Goal: Task Accomplishment & Management: Manage account settings

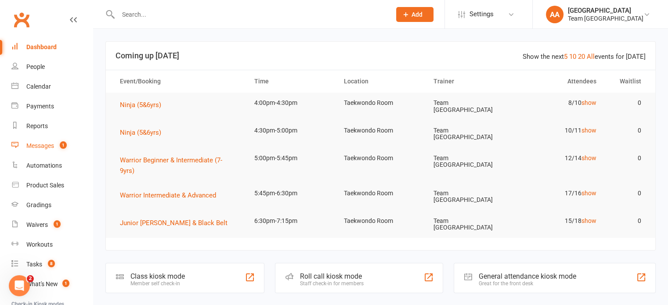
click at [40, 148] on div "Messages" at bounding box center [40, 145] width 28 height 7
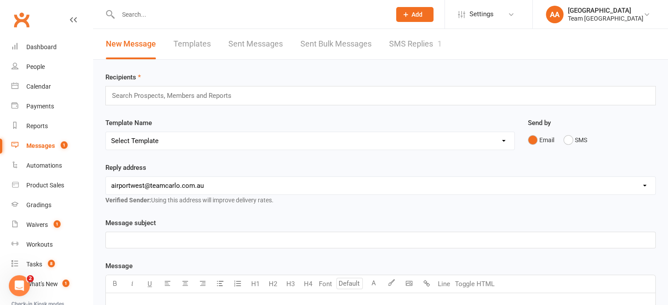
click at [422, 39] on link "SMS Replies 1" at bounding box center [415, 44] width 53 height 30
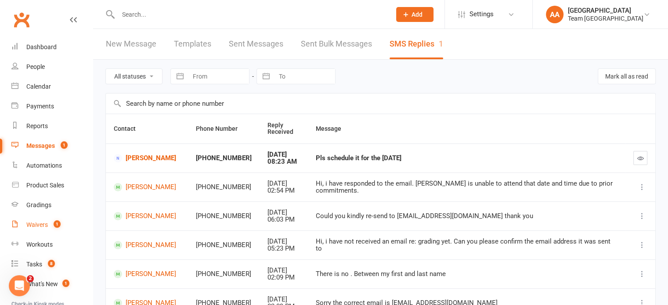
click at [37, 221] on link "Waivers 1" at bounding box center [51, 225] width 81 height 20
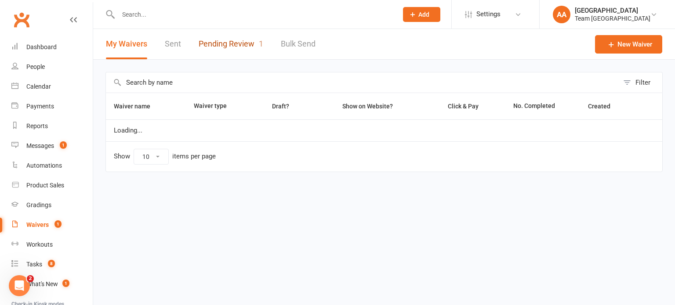
click at [223, 43] on link "Pending Review 1" at bounding box center [231, 44] width 65 height 30
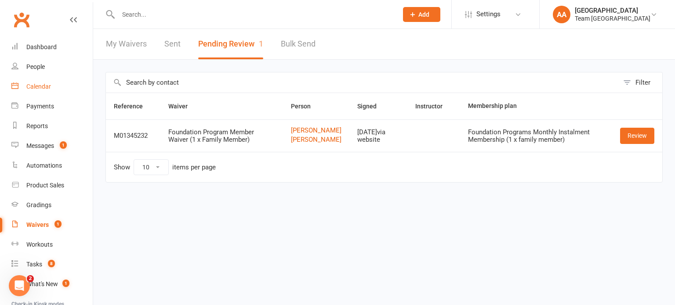
click at [42, 87] on div "Calendar" at bounding box center [38, 86] width 25 height 7
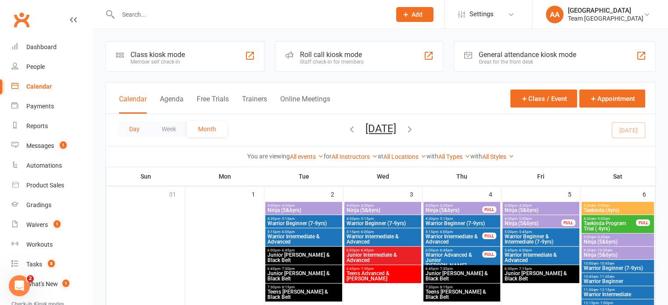
click at [132, 135] on button "Day" at bounding box center [134, 129] width 33 height 16
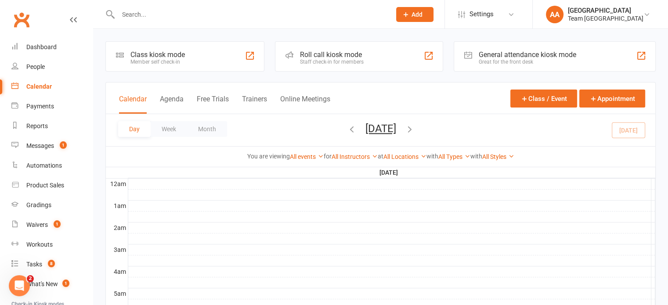
click at [372, 126] on button "[DATE]" at bounding box center [380, 129] width 31 height 12
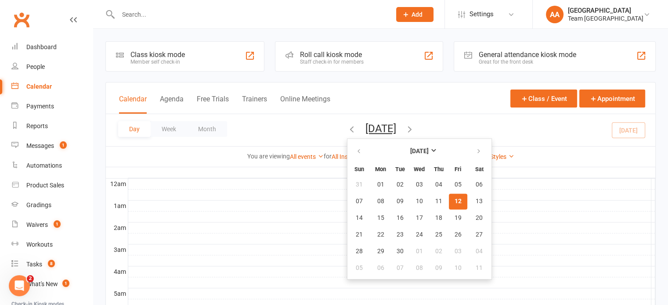
click at [449, 203] on button "12" at bounding box center [458, 202] width 18 height 16
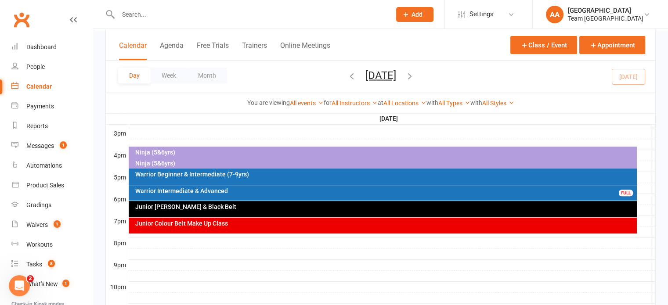
scroll to position [395, 0]
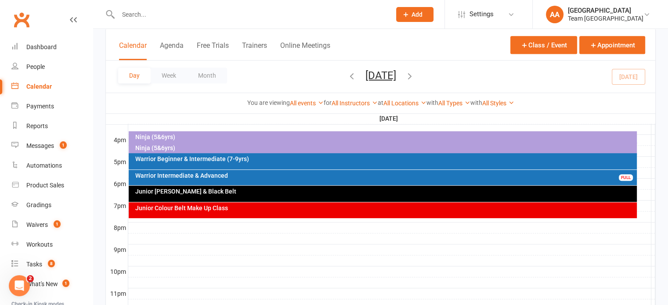
click at [142, 146] on div "Ninja (5&6yrs)" at bounding box center [385, 148] width 500 height 6
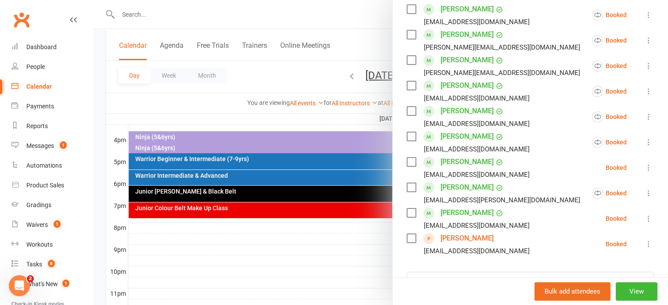
scroll to position [176, 0]
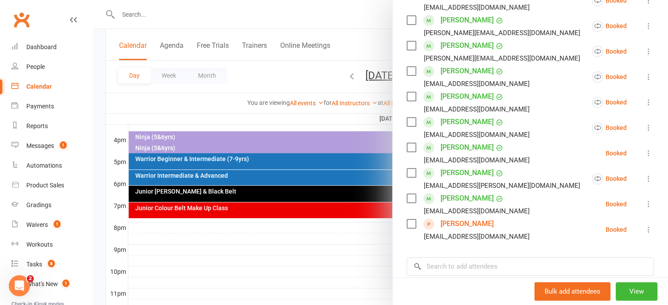
click at [644, 203] on icon at bounding box center [648, 204] width 9 height 9
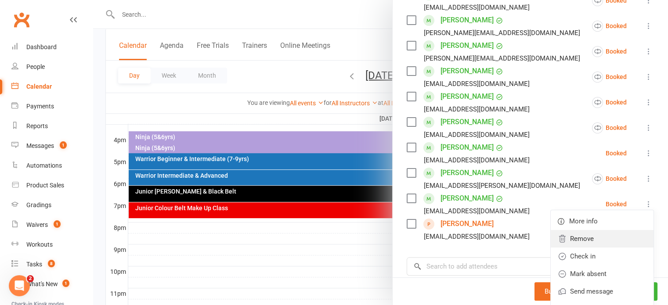
click at [571, 238] on link "Remove" at bounding box center [602, 239] width 103 height 18
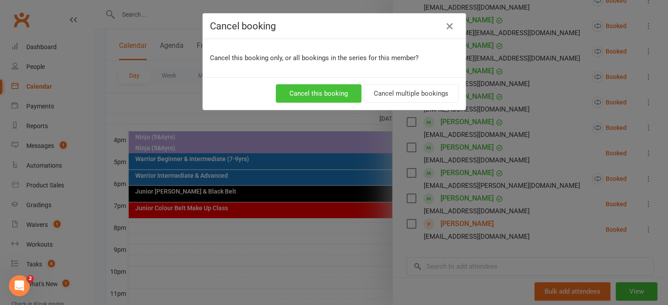
click at [313, 89] on button "Cancel this booking" at bounding box center [319, 93] width 86 height 18
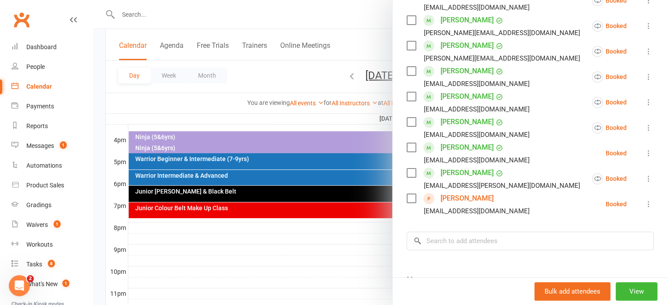
click at [360, 74] on div at bounding box center [380, 152] width 575 height 305
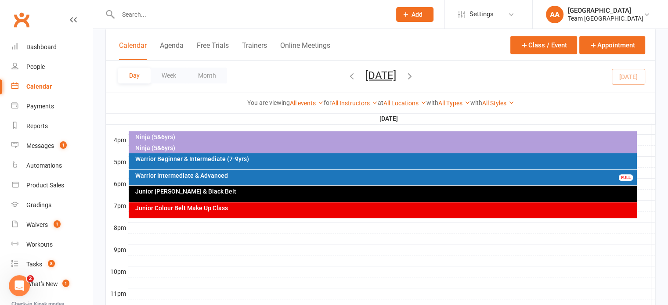
click at [365, 74] on button "[DATE]" at bounding box center [380, 75] width 31 height 12
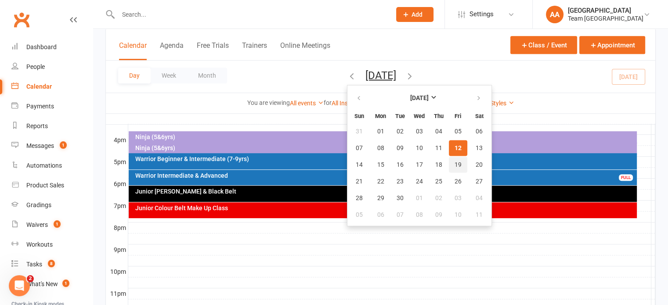
click at [455, 161] on span "19" at bounding box center [458, 164] width 7 height 7
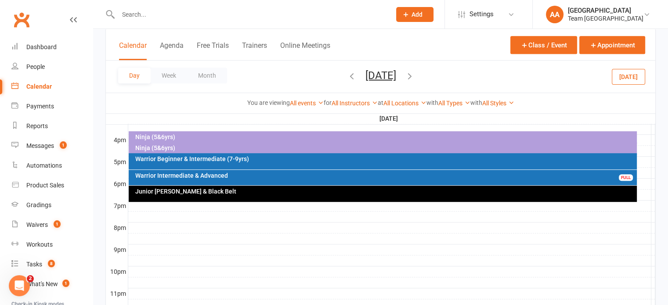
click at [175, 148] on div "Ninja (5&6yrs)" at bounding box center [385, 148] width 500 height 6
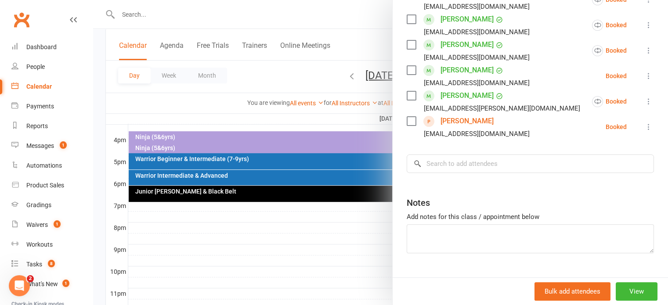
scroll to position [264, 0]
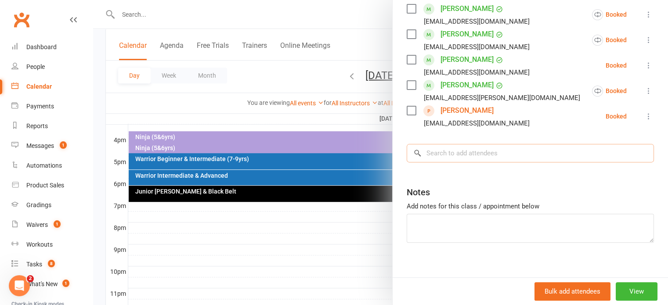
click at [467, 154] on input "search" at bounding box center [530, 153] width 247 height 18
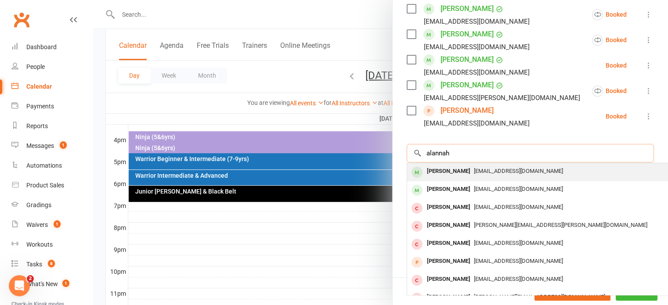
type input "alannah"
click at [461, 166] on div "Alannah Palermo" at bounding box center [448, 171] width 51 height 13
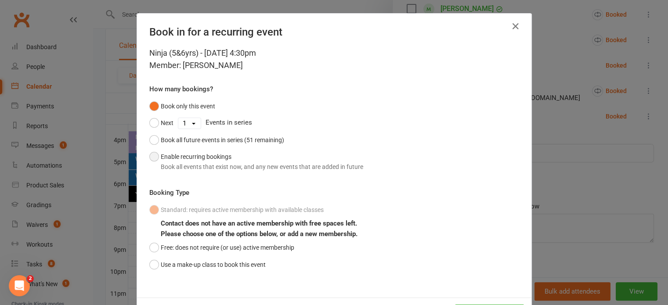
scroll to position [38, 0]
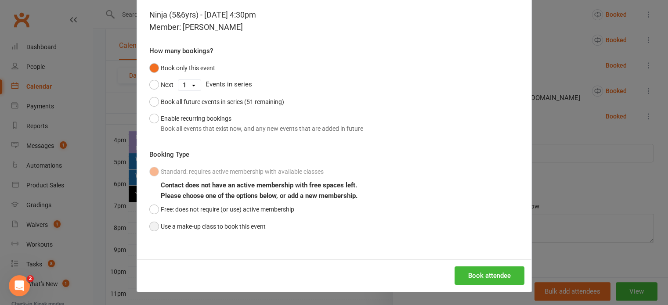
drag, startPoint x: 146, startPoint y: 226, endPoint x: 163, endPoint y: 219, distance: 18.1
click at [150, 224] on button "Use a make-up class to book this event" at bounding box center [207, 226] width 116 height 17
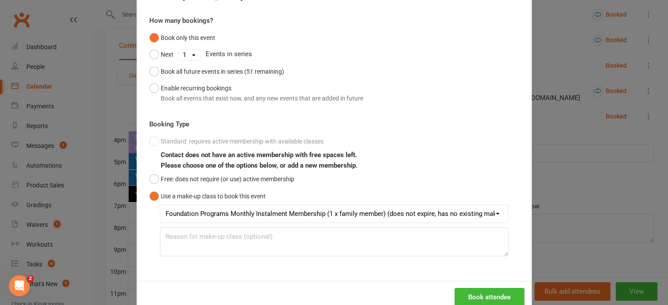
scroll to position [90, 0]
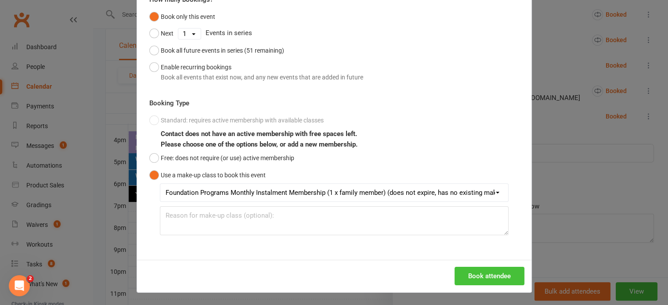
click at [471, 275] on button "Book attendee" at bounding box center [490, 276] width 70 height 18
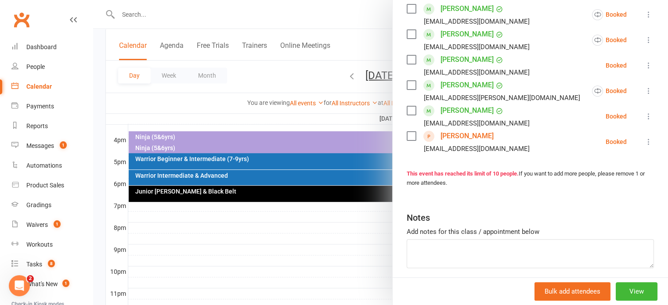
click at [346, 78] on div at bounding box center [380, 152] width 575 height 305
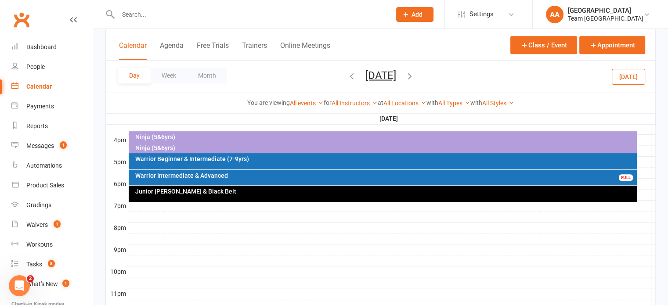
click at [365, 78] on button "Friday, Sep 19, 2025" at bounding box center [380, 75] width 31 height 12
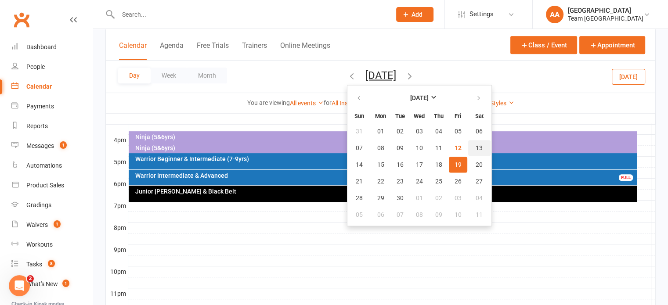
click at [476, 145] on span "13" at bounding box center [479, 148] width 7 height 7
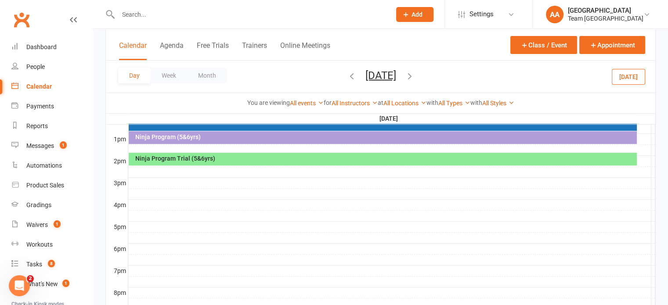
scroll to position [246, 0]
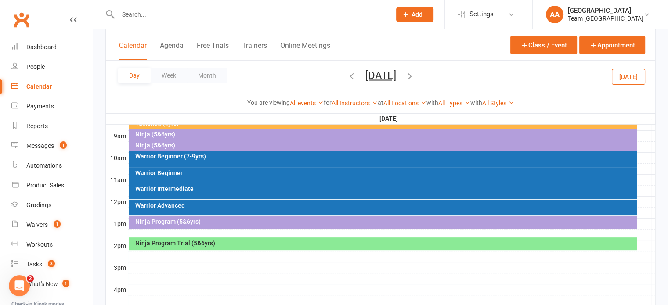
click at [215, 224] on div "Ninja Program (5&6yrs)" at bounding box center [385, 222] width 500 height 6
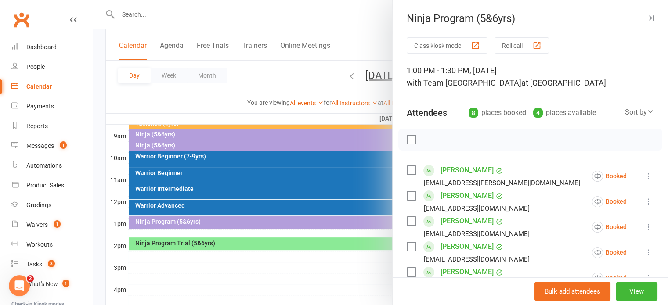
click at [305, 242] on div at bounding box center [380, 152] width 575 height 305
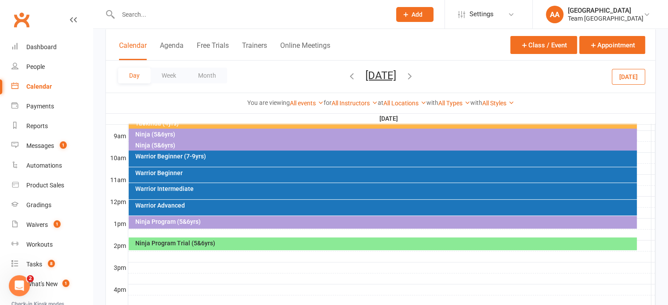
click at [304, 244] on div "Ninja Program Trial (5&6yrs)" at bounding box center [385, 243] width 500 height 6
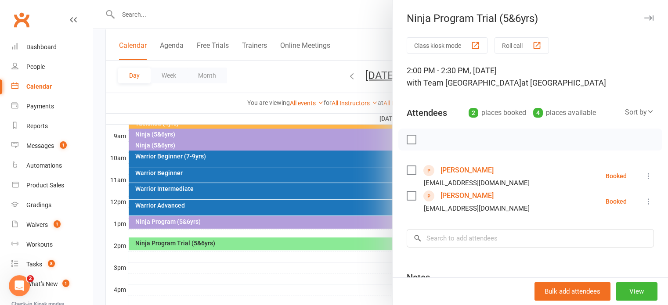
click at [187, 101] on div at bounding box center [380, 152] width 575 height 305
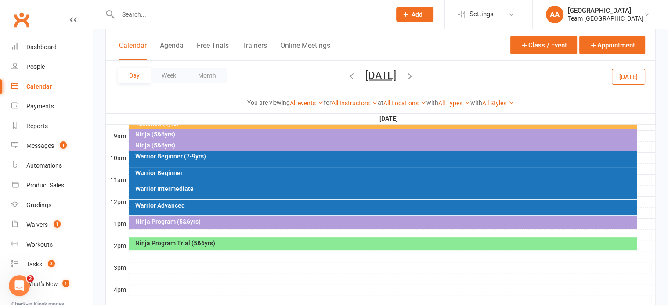
click at [373, 74] on button "Saturday, Sep 13, 2025" at bounding box center [380, 75] width 31 height 12
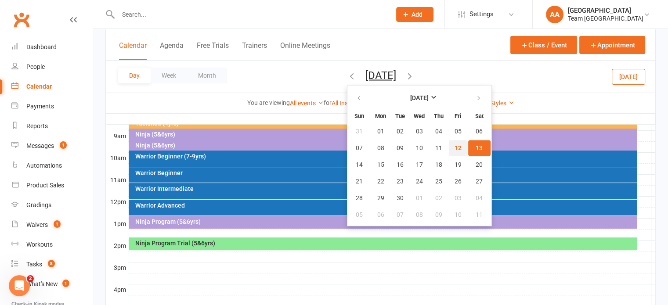
click at [455, 145] on span "12" at bounding box center [458, 148] width 7 height 7
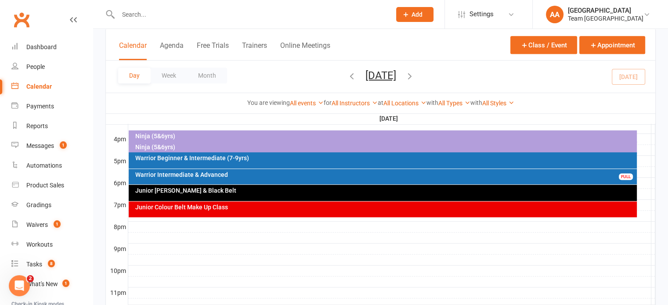
scroll to position [377, 0]
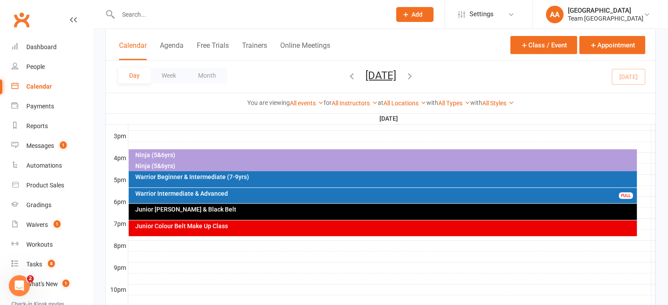
click at [415, 75] on icon "button" at bounding box center [410, 76] width 10 height 10
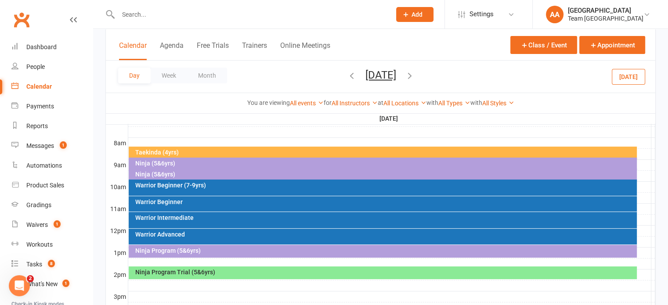
scroll to position [202, 0]
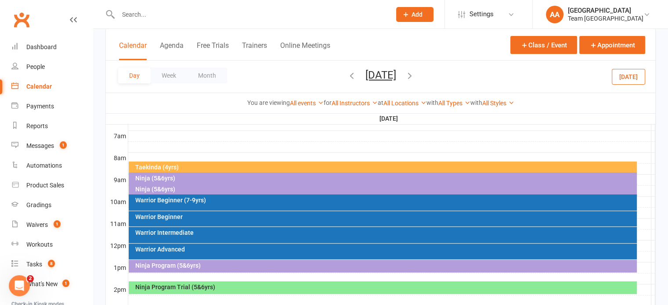
click at [206, 166] on div "Taekinda (4yrs)" at bounding box center [385, 167] width 500 height 6
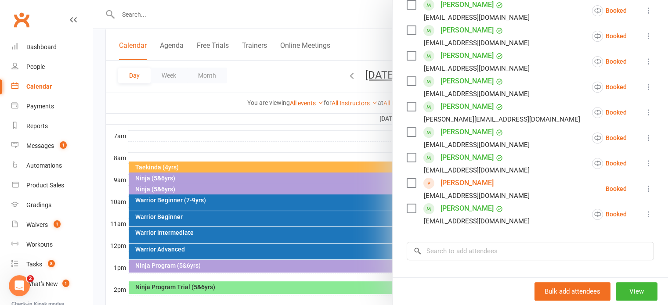
scroll to position [176, 0]
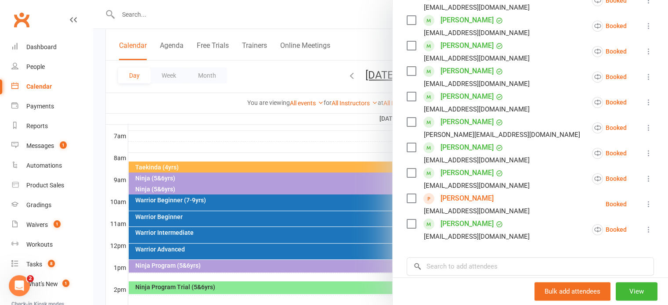
click at [312, 141] on div at bounding box center [380, 152] width 575 height 305
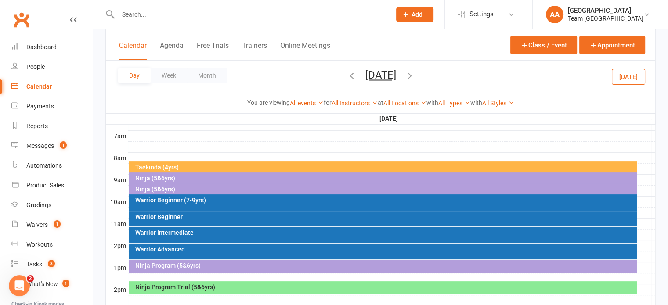
click at [159, 178] on div "Ninja (5&6yrs)" at bounding box center [385, 178] width 500 height 6
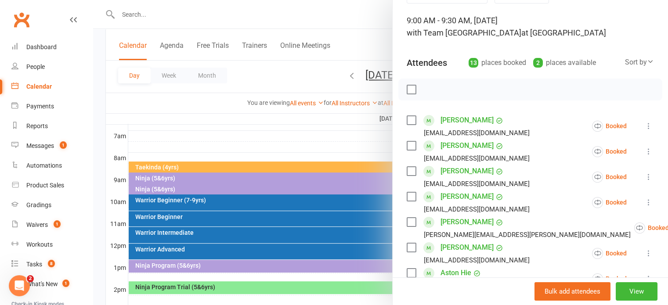
scroll to position [88, 0]
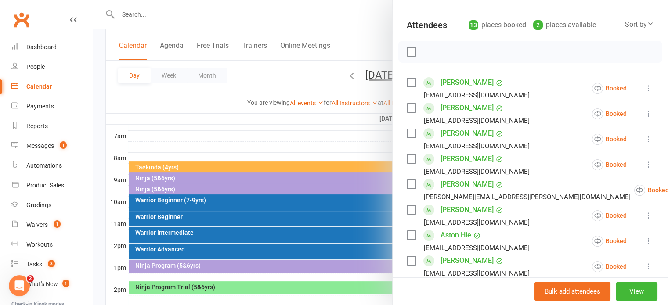
drag, startPoint x: 192, startPoint y: 128, endPoint x: 154, endPoint y: 172, distance: 58.8
click at [192, 128] on div at bounding box center [380, 152] width 575 height 305
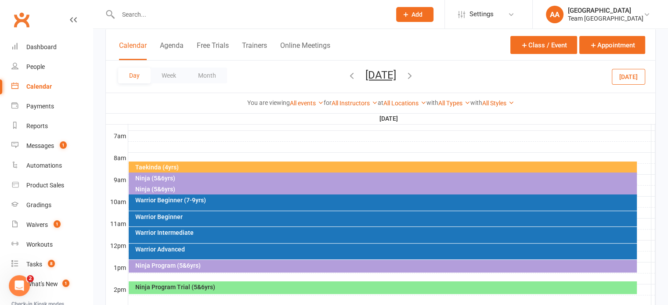
click at [157, 186] on div "Ninja (5&6yrs)" at bounding box center [385, 189] width 500 height 6
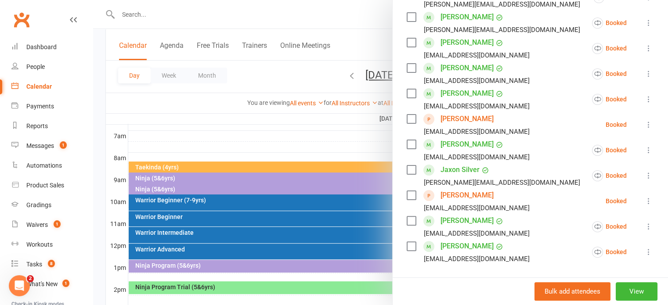
scroll to position [220, 0]
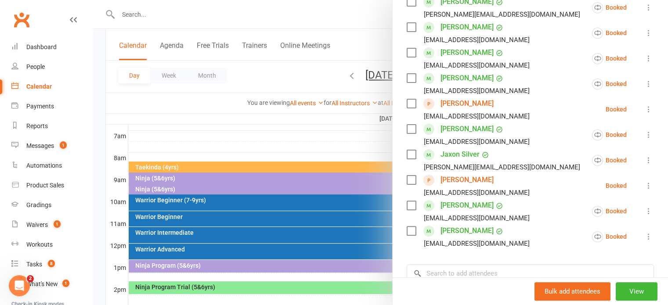
click at [459, 100] on link "Miles Marvilla" at bounding box center [467, 104] width 53 height 14
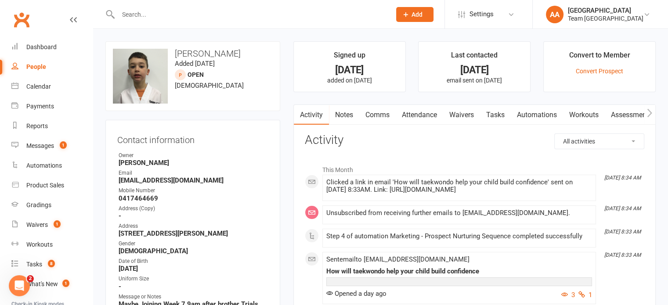
click at [344, 112] on link "Notes" at bounding box center [344, 115] width 30 height 20
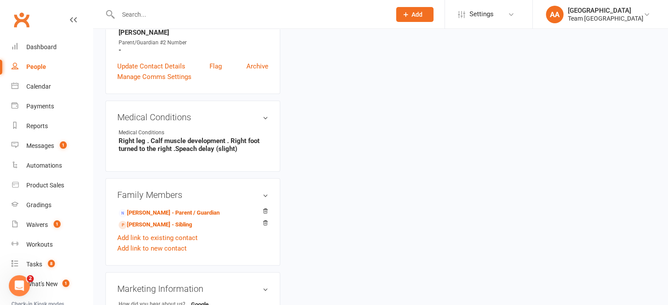
scroll to position [395, 0]
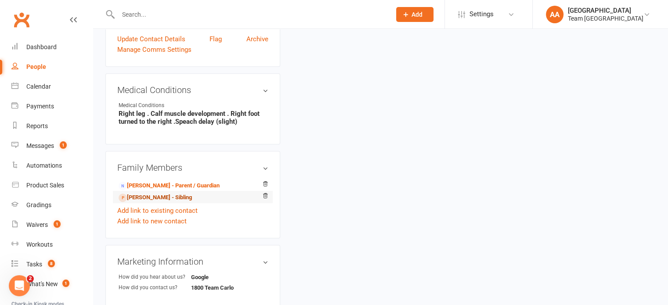
click at [162, 193] on link "Mason Marvilla - Sibling" at bounding box center [155, 197] width 73 height 9
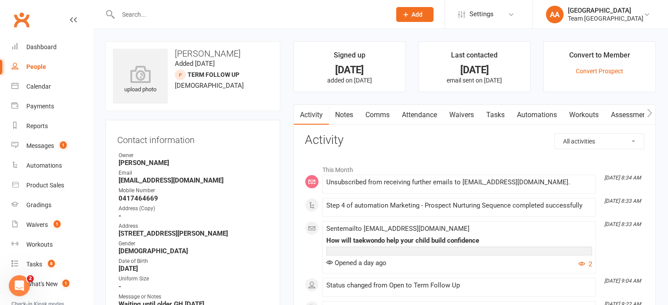
click at [346, 116] on link "Notes" at bounding box center [344, 115] width 30 height 20
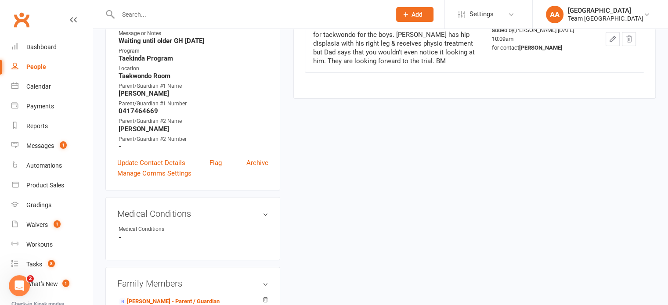
scroll to position [395, 0]
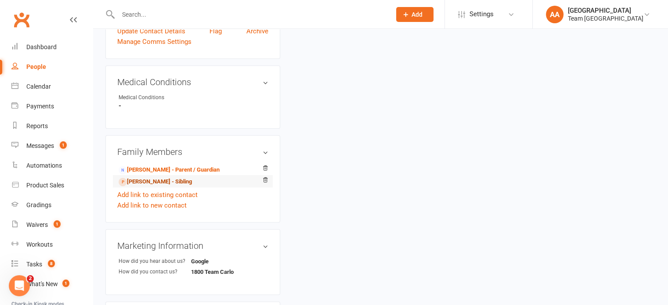
click at [166, 184] on link "Miles Marvilla - Sibling" at bounding box center [155, 181] width 73 height 9
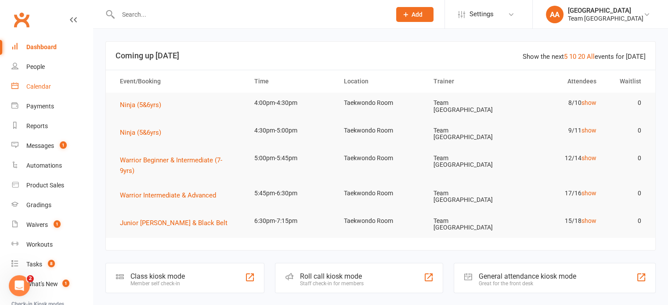
click at [34, 87] on div "Calendar" at bounding box center [38, 86] width 25 height 7
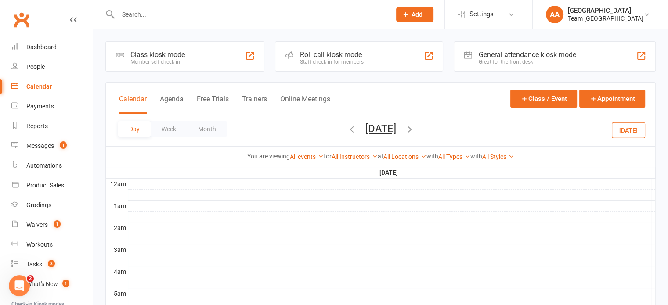
click at [371, 135] on button "Saturday, Sep 13, 2025" at bounding box center [380, 129] width 31 height 12
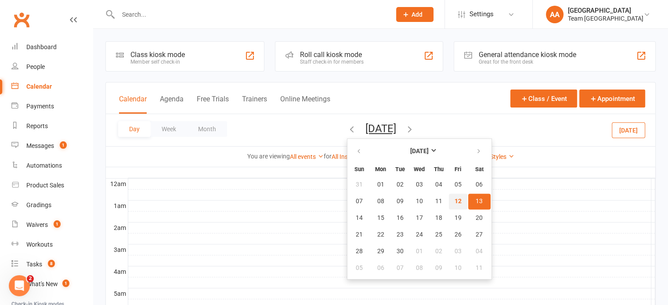
click at [455, 199] on span "12" at bounding box center [458, 201] width 7 height 7
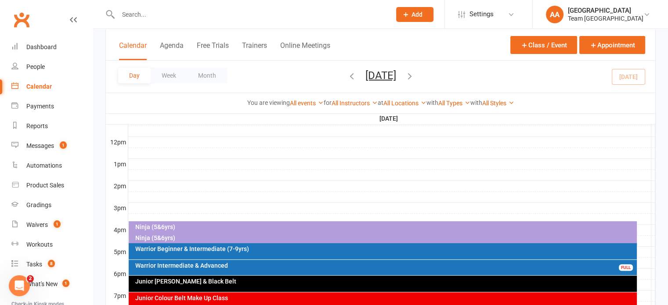
scroll to position [351, 0]
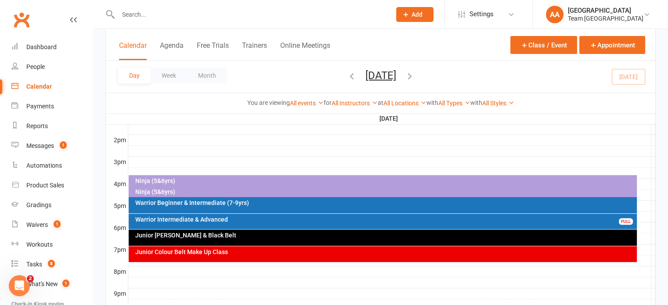
click at [324, 257] on div "Junior Colour Belt Make Up Class" at bounding box center [383, 254] width 508 height 16
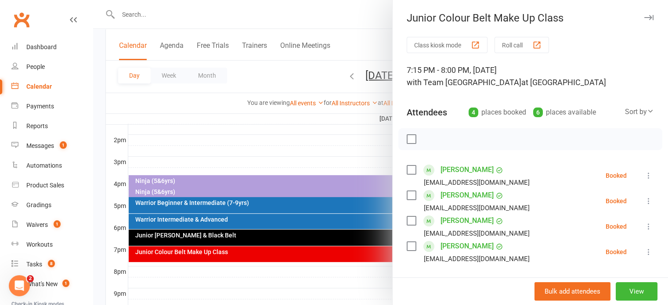
scroll to position [0, 0]
click at [241, 238] on div at bounding box center [380, 152] width 575 height 305
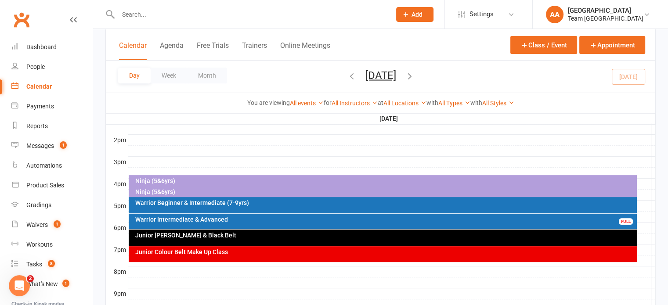
click at [241, 238] on div "Junior [PERSON_NAME] & Black Belt" at bounding box center [383, 238] width 508 height 16
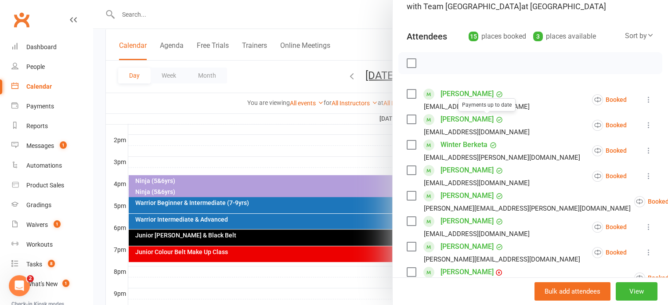
scroll to position [88, 0]
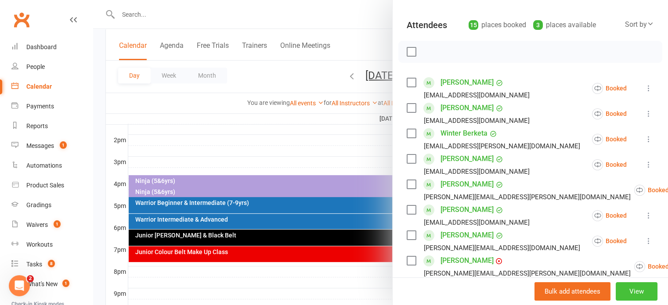
click at [629, 292] on button "View" at bounding box center [637, 291] width 42 height 18
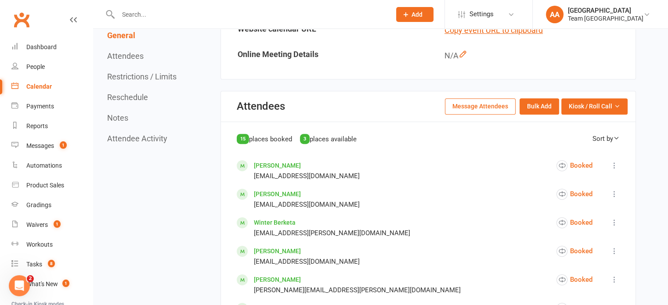
scroll to position [351, 0]
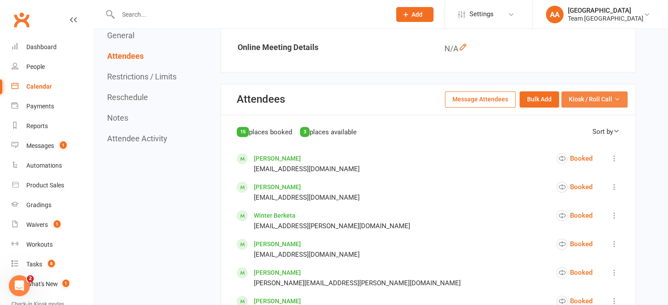
click at [594, 103] on button "Kiosk / Roll Call" at bounding box center [594, 99] width 66 height 16
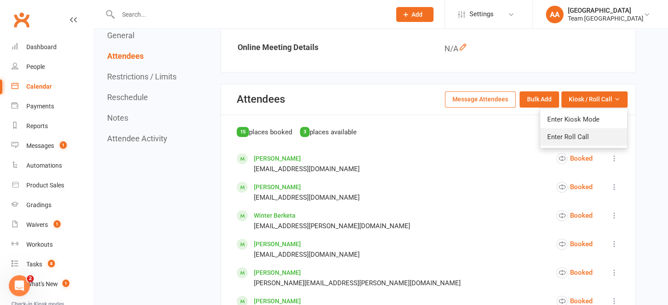
click at [587, 135] on link "Enter Roll Call" at bounding box center [583, 137] width 87 height 18
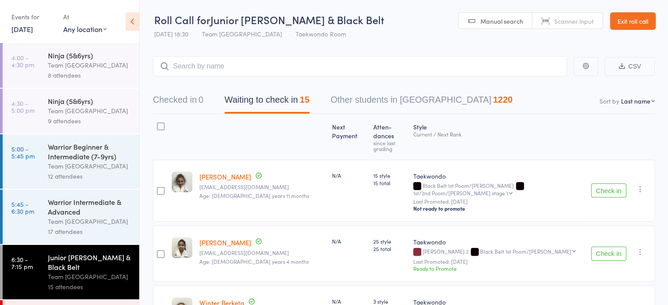
click at [638, 101] on select "First name Last name Birthday today? Behind on payments? Check in time Next pay…" at bounding box center [638, 101] width 34 height 9
select select "10"
click at [621, 97] on select "First name Last name Birthday today? Behind on payments? Check in time Next pay…" at bounding box center [638, 101] width 34 height 9
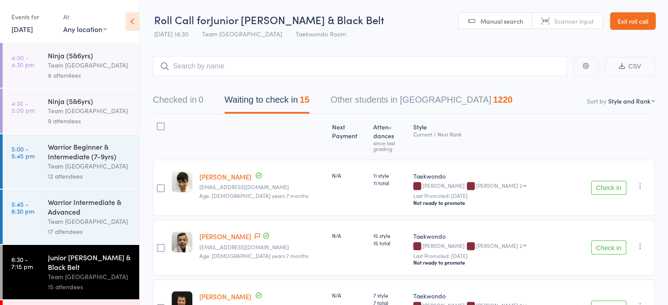
click at [628, 101] on select "First name Last name Birthday today? Behind on payments? Check in time Next pay…" at bounding box center [631, 101] width 47 height 9
click at [634, 16] on link "Exit roll call" at bounding box center [633, 21] width 46 height 18
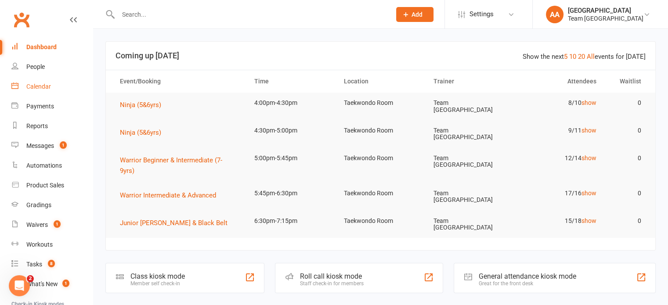
click at [47, 87] on div "Calendar" at bounding box center [38, 86] width 25 height 7
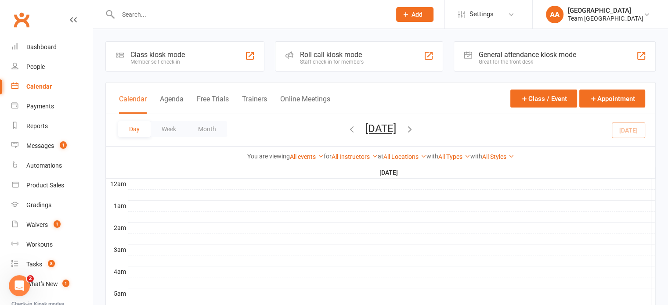
click at [369, 130] on button "Friday, Sep 12, 2025" at bounding box center [380, 129] width 31 height 12
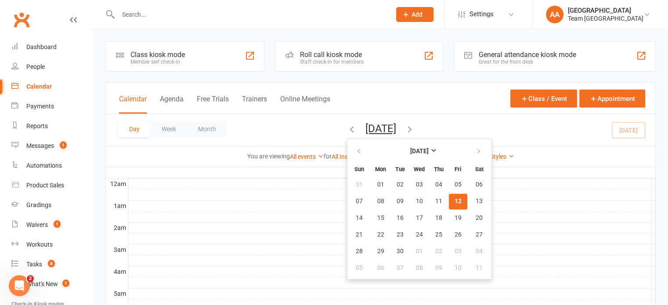
click at [455, 198] on span "12" at bounding box center [458, 201] width 7 height 7
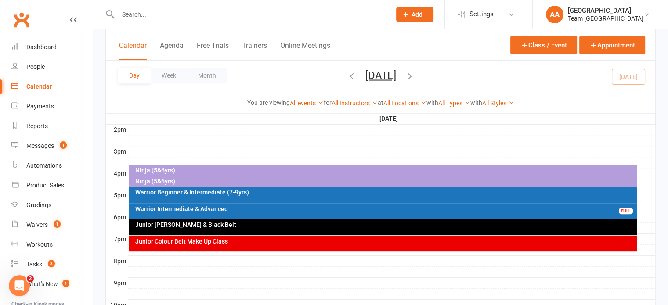
scroll to position [421, 0]
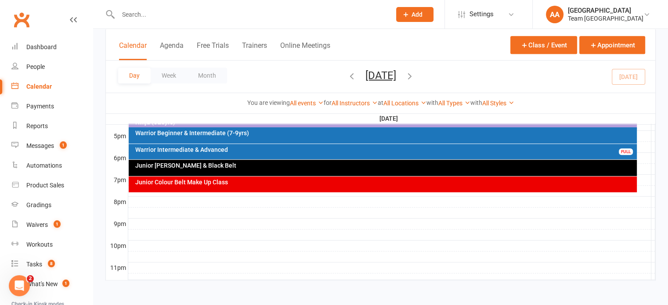
click at [178, 163] on div "Junior [PERSON_NAME] & Black Belt" at bounding box center [385, 166] width 500 height 6
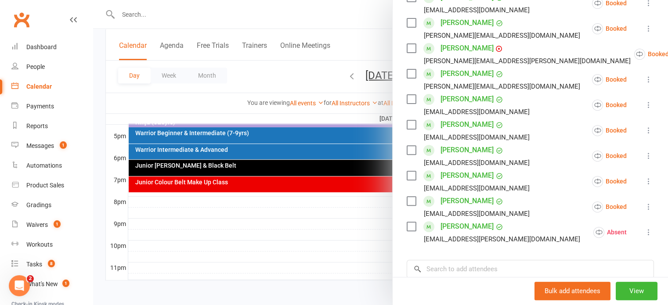
scroll to position [307, 0]
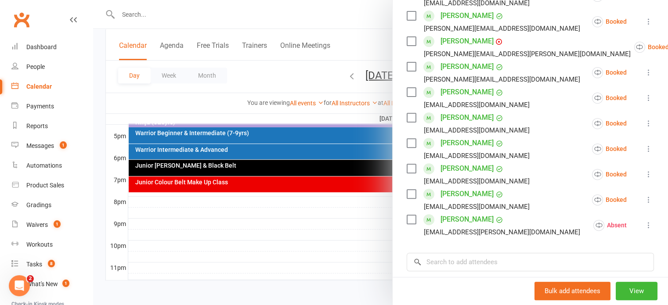
click at [457, 193] on link "[PERSON_NAME]" at bounding box center [467, 194] width 53 height 14
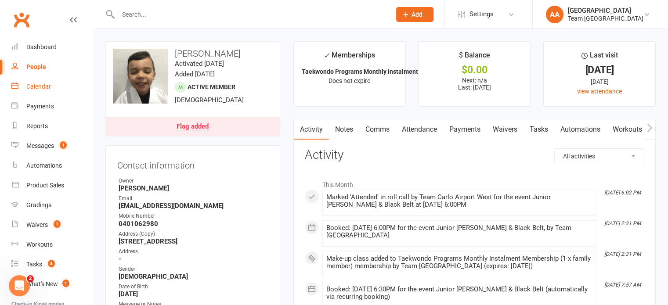
click at [35, 86] on div "Calendar" at bounding box center [38, 86] width 25 height 7
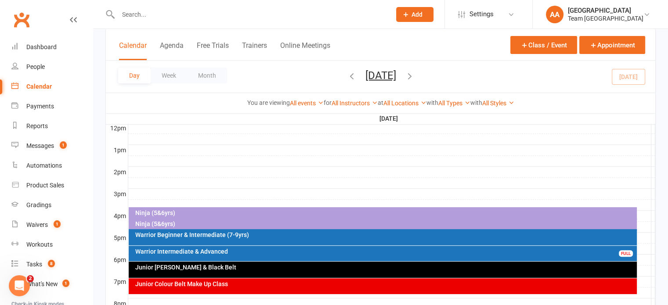
scroll to position [395, 0]
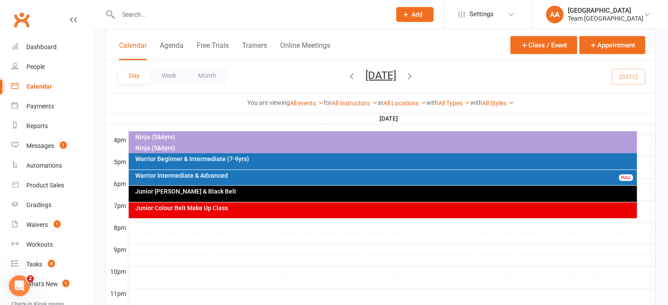
click at [288, 193] on div "Junior [PERSON_NAME] & Black Belt" at bounding box center [385, 191] width 500 height 6
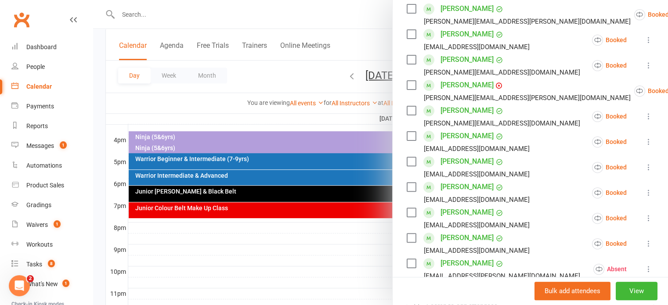
scroll to position [307, 0]
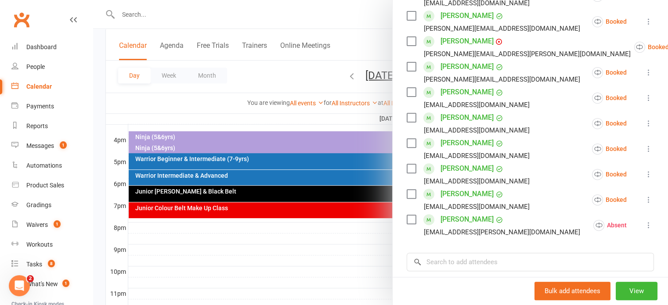
click at [644, 199] on icon at bounding box center [648, 199] width 9 height 9
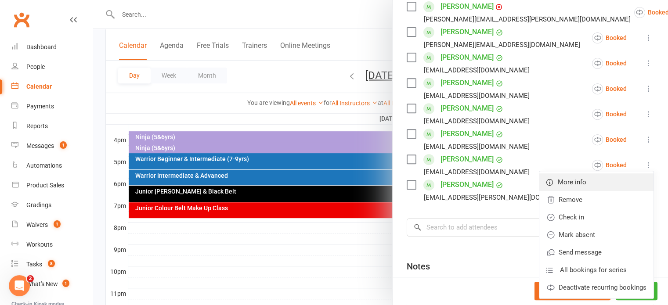
scroll to position [425, 0]
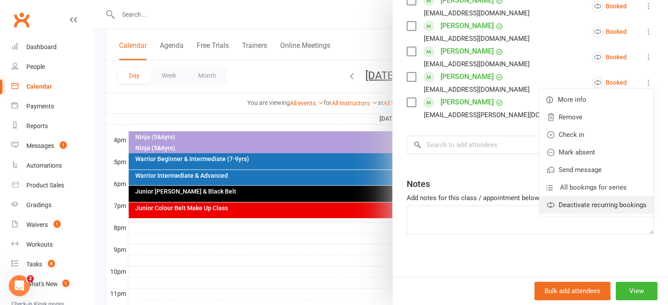
click at [612, 206] on link "Deactivate recurring bookings" at bounding box center [596, 205] width 114 height 18
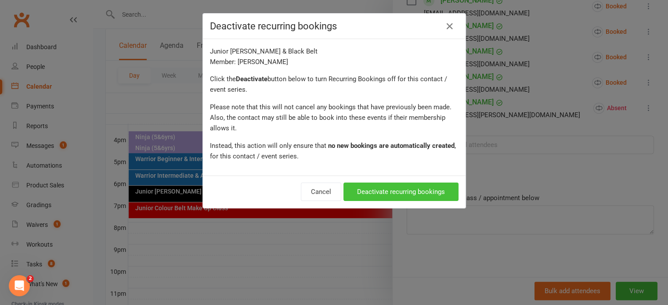
click at [419, 190] on button "Deactivate recurring bookings" at bounding box center [400, 192] width 115 height 18
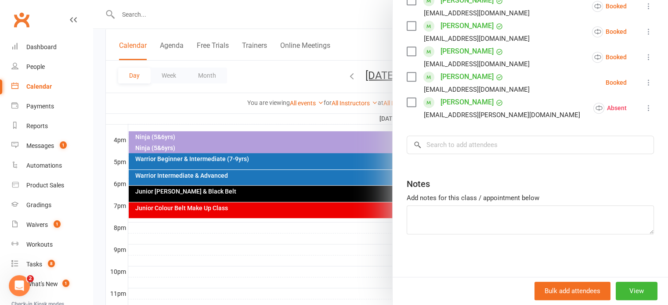
click at [644, 82] on icon at bounding box center [648, 82] width 9 height 9
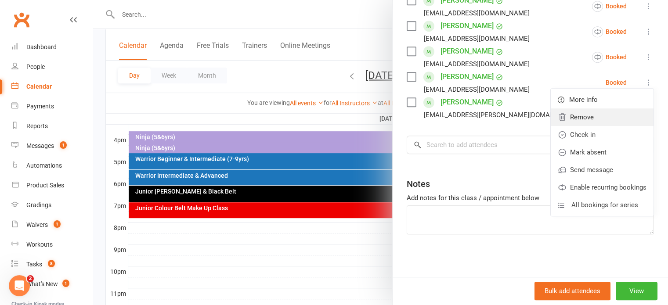
click at [578, 119] on link "Remove" at bounding box center [602, 117] width 103 height 18
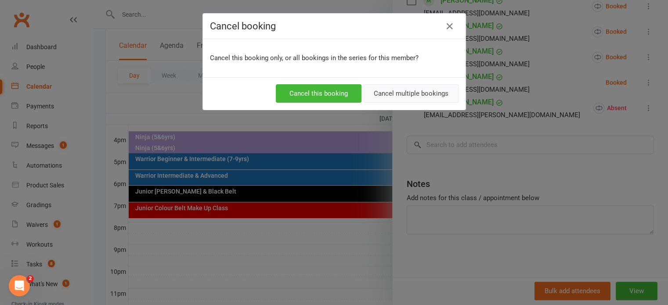
click at [422, 92] on button "Cancel multiple bookings" at bounding box center [411, 93] width 95 height 18
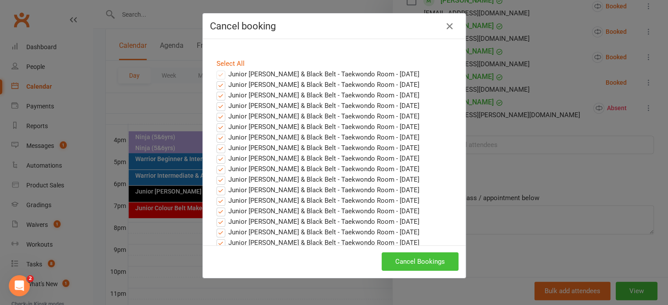
click at [429, 263] on button "Cancel Bookings" at bounding box center [420, 262] width 77 height 18
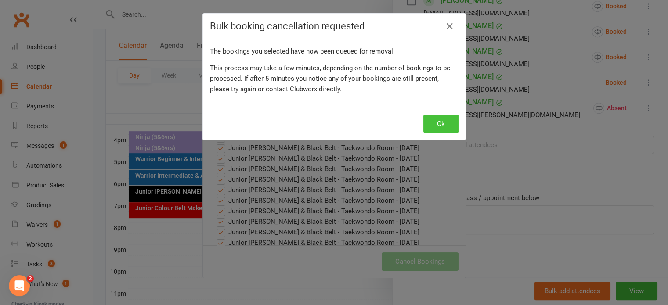
click at [444, 126] on button "Ok" at bounding box center [440, 124] width 35 height 18
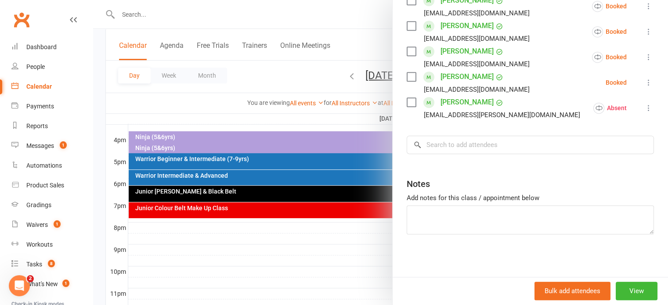
click at [644, 81] on icon at bounding box center [648, 82] width 9 height 9
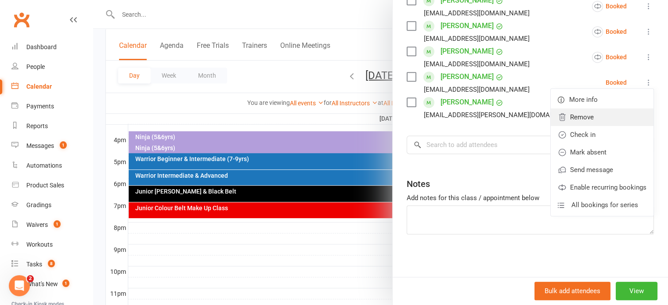
click at [587, 116] on link "Remove" at bounding box center [602, 117] width 103 height 18
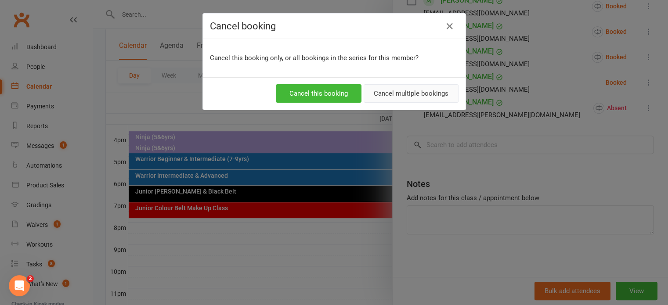
click at [422, 91] on button "Cancel multiple bookings" at bounding box center [411, 93] width 95 height 18
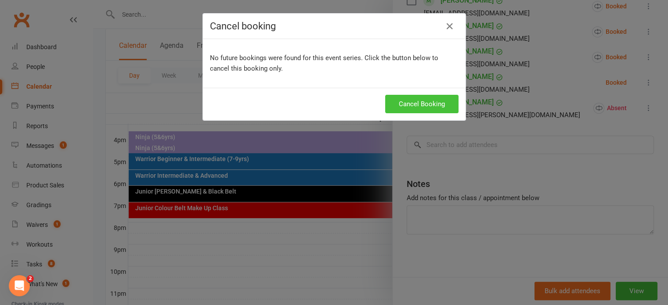
scroll to position [399, 0]
click at [419, 105] on button "Cancel Booking" at bounding box center [421, 104] width 73 height 18
click at [419, 105] on div "Cancel Booking" at bounding box center [334, 104] width 249 height 18
click at [445, 24] on icon "button" at bounding box center [449, 26] width 11 height 11
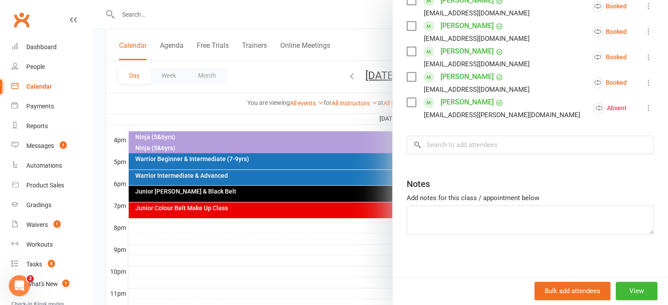
click at [350, 73] on div at bounding box center [380, 152] width 575 height 305
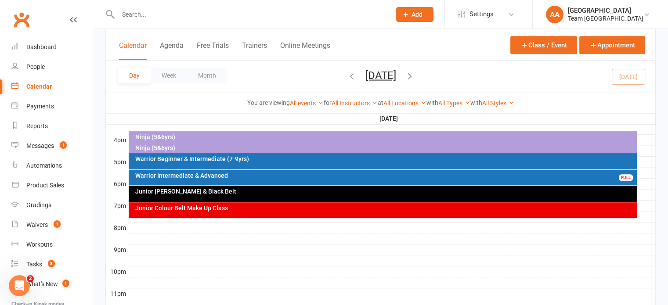
click at [365, 73] on button "[DATE]" at bounding box center [380, 75] width 31 height 12
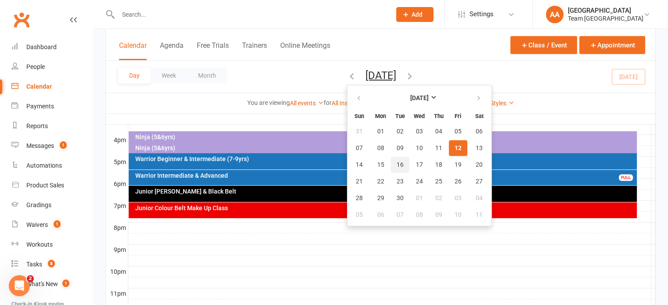
click at [397, 163] on span "16" at bounding box center [400, 164] width 7 height 7
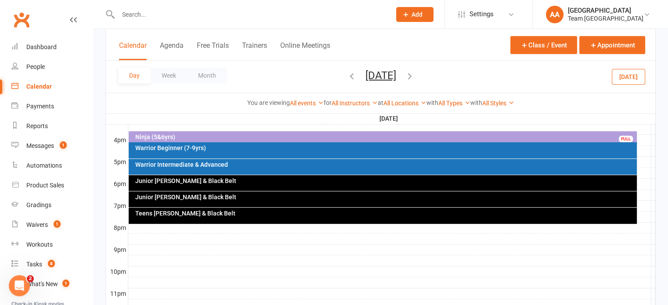
click at [217, 181] on div "Junior [PERSON_NAME] & Black Belt" at bounding box center [385, 181] width 500 height 6
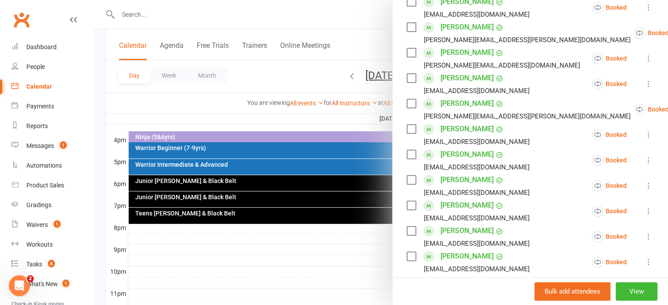
scroll to position [307, 0]
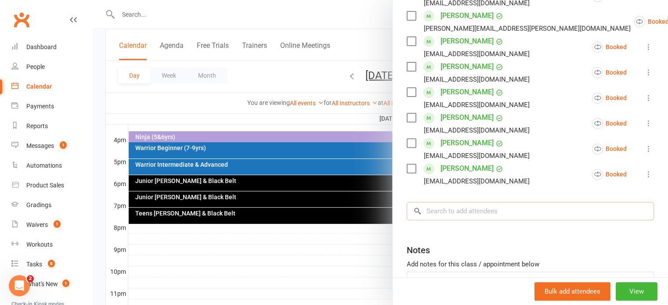
click at [440, 217] on input "search" at bounding box center [530, 211] width 247 height 18
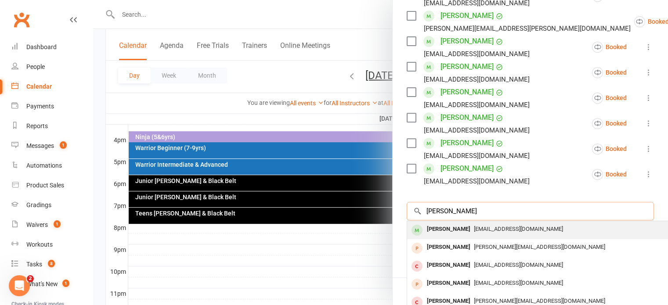
type input "luca raba"
click at [432, 234] on div "[PERSON_NAME]" at bounding box center [448, 229] width 51 height 13
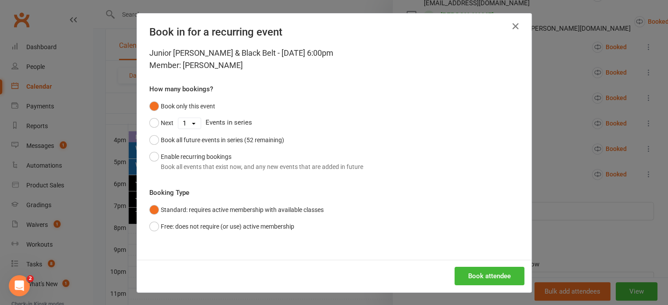
scroll to position [0, 0]
click at [149, 158] on button "Enable recurring bookings Book all events that exist now, and any new events th…" at bounding box center [256, 161] width 214 height 27
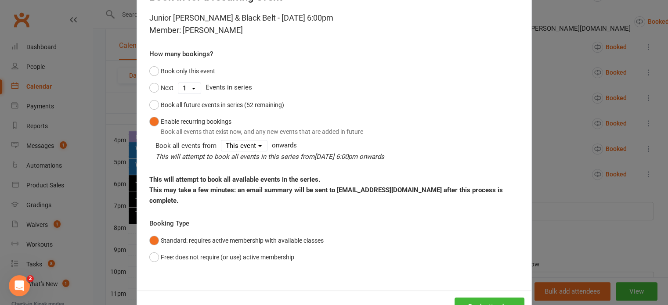
scroll to position [66, 0]
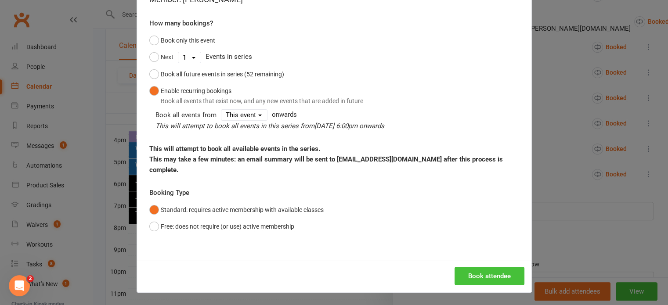
click at [481, 272] on button "Book attendee" at bounding box center [490, 276] width 70 height 18
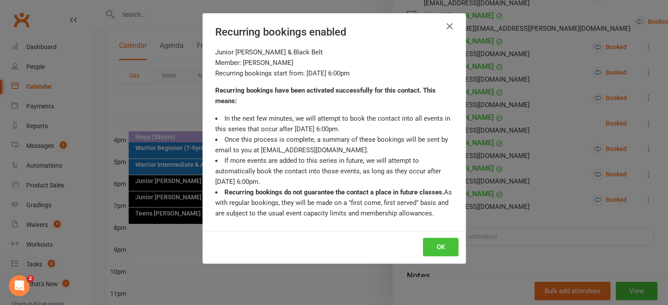
click at [446, 247] on button "OK" at bounding box center [441, 247] width 36 height 18
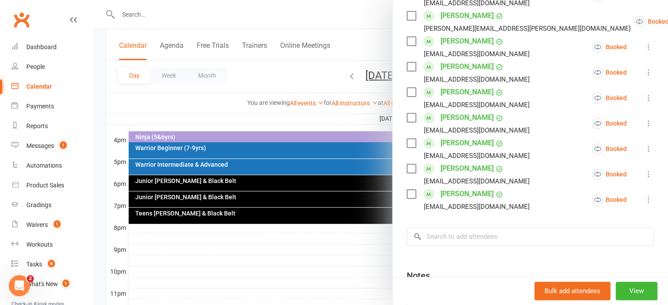
click at [361, 72] on div at bounding box center [380, 152] width 575 height 305
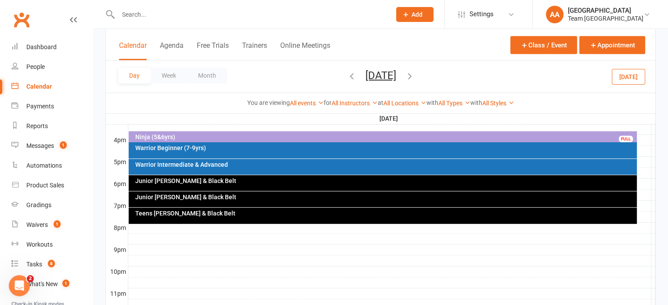
click at [365, 72] on button "Tuesday, Sep 16, 2025" at bounding box center [380, 75] width 31 height 12
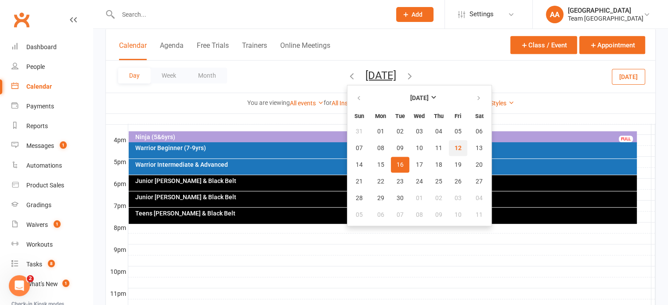
click at [449, 144] on button "12" at bounding box center [458, 148] width 18 height 16
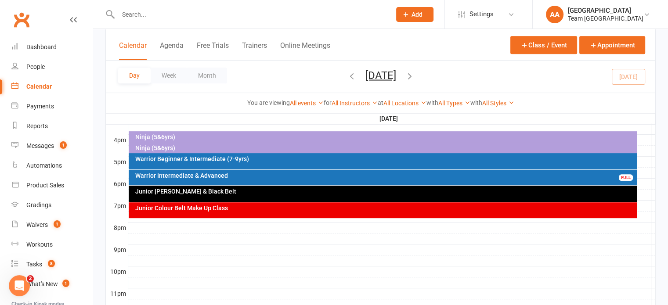
click at [225, 189] on div "Junior [PERSON_NAME] & Black Belt" at bounding box center [385, 191] width 500 height 6
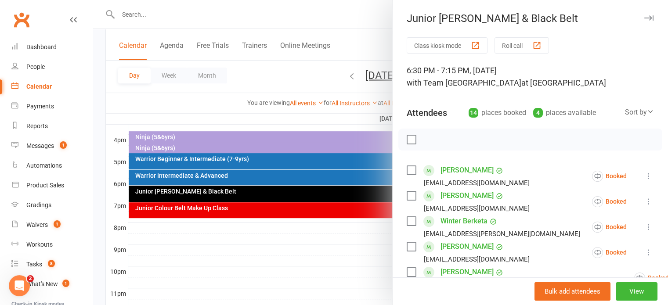
scroll to position [176, 0]
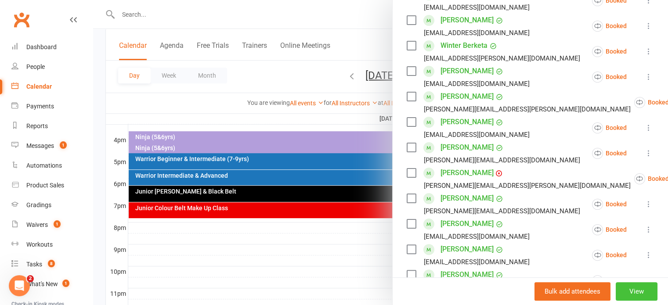
click at [629, 289] on button "View" at bounding box center [637, 291] width 42 height 18
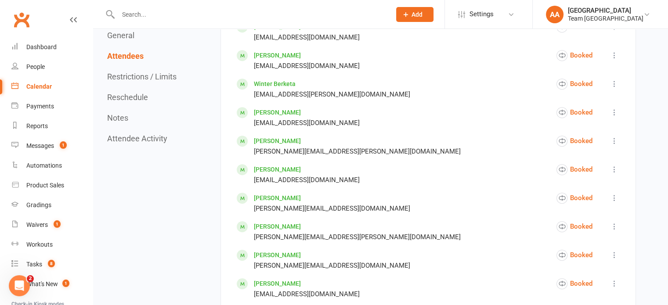
scroll to position [264, 0]
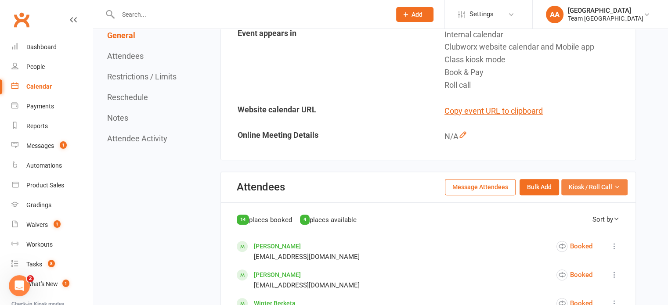
click at [609, 183] on span "Kiosk / Roll Call" at bounding box center [590, 187] width 43 height 10
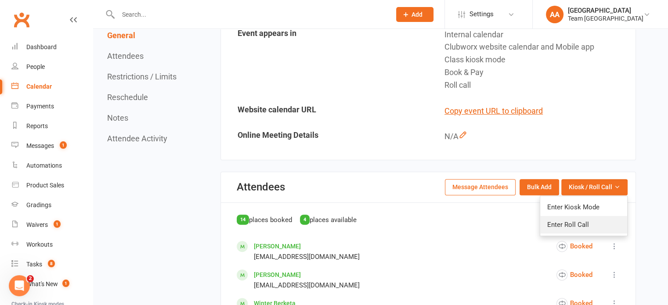
click at [580, 217] on link "Enter Roll Call" at bounding box center [583, 225] width 87 height 18
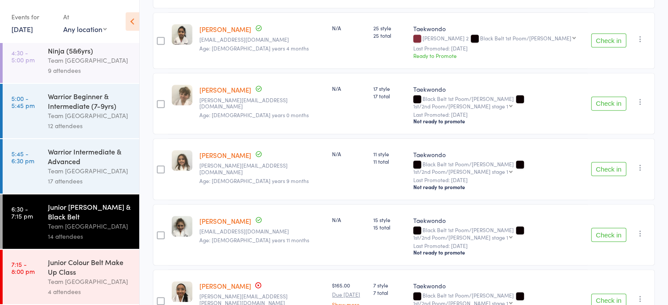
scroll to position [52, 0]
click at [74, 166] on div "Team [GEOGRAPHIC_DATA]" at bounding box center [90, 171] width 84 height 10
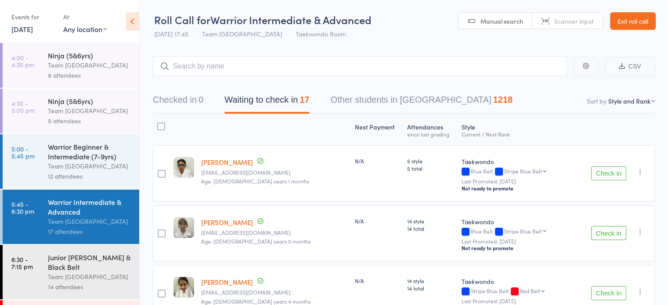
click at [643, 21] on link "Exit roll call" at bounding box center [633, 21] width 46 height 18
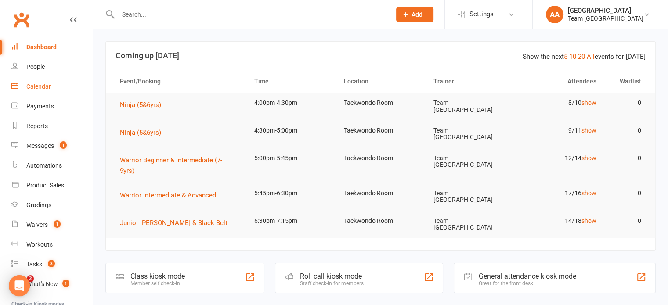
click at [40, 88] on div "Calendar" at bounding box center [38, 86] width 25 height 7
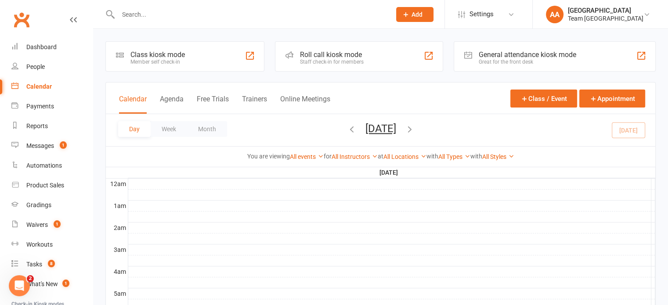
click at [369, 128] on button "[DATE]" at bounding box center [380, 129] width 31 height 12
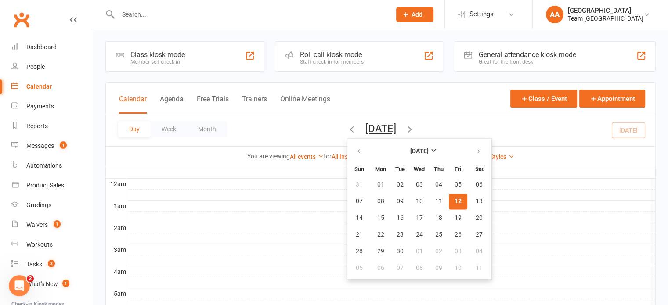
click at [455, 198] on span "12" at bounding box center [458, 201] width 7 height 7
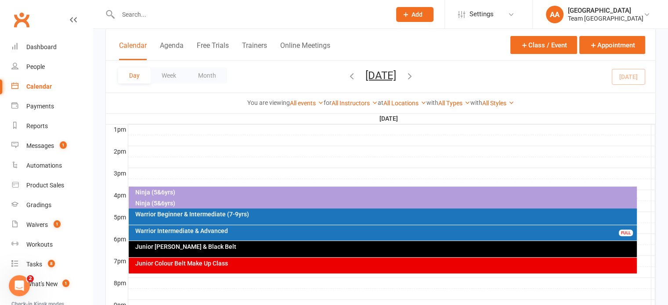
scroll to position [395, 0]
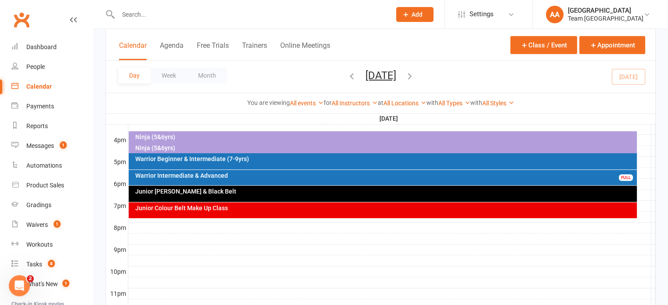
click at [161, 147] on div "Ninja (5&6yrs)" at bounding box center [385, 148] width 500 height 6
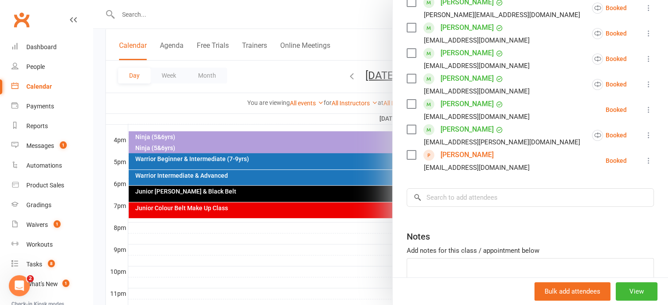
scroll to position [220, 0]
click at [462, 157] on link "[PERSON_NAME]" at bounding box center [467, 155] width 53 height 14
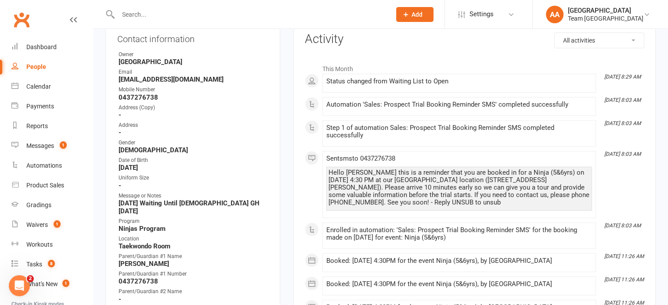
scroll to position [176, 0]
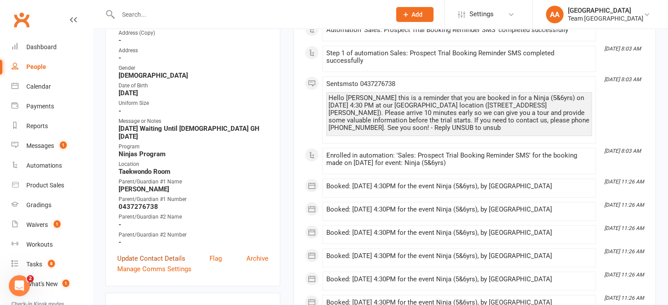
click at [167, 253] on link "Update Contact Details" at bounding box center [151, 258] width 68 height 11
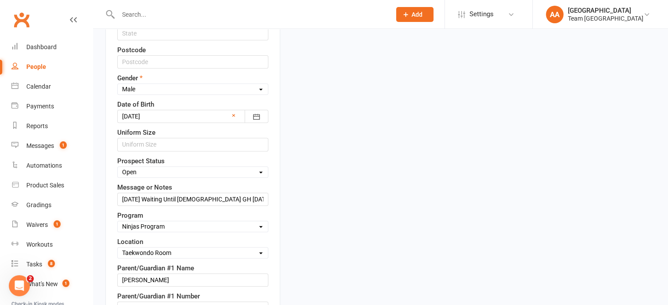
scroll to position [393, 0]
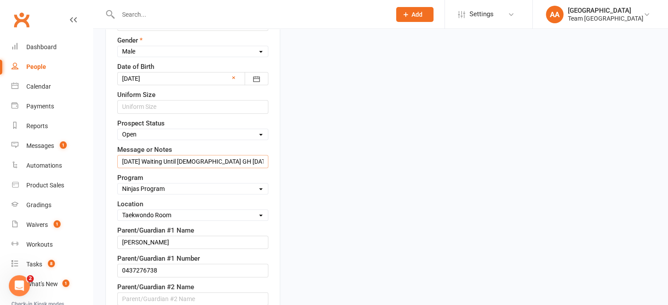
drag, startPoint x: 122, startPoint y: 159, endPoint x: 293, endPoint y: 163, distance: 171.3
click at [293, 163] on div "upload photo [PERSON_NAME] Added [DATE] Open prospect [DEMOGRAPHIC_DATA] Contac…" at bounding box center [381, 220] width 564 height 1143
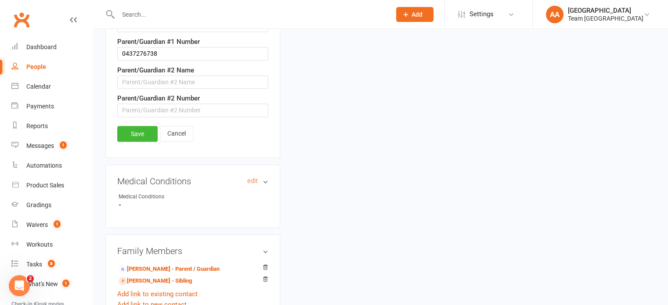
scroll to position [612, 0]
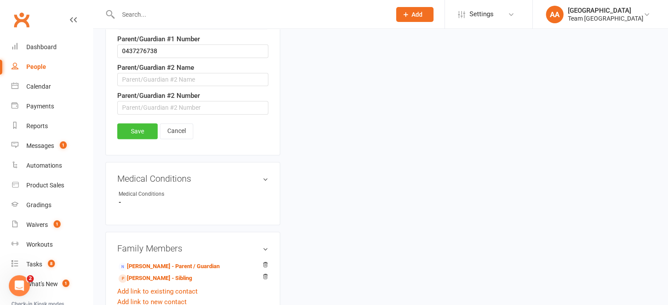
type input "MSG sent will wait until [DATE] GH [DATE]"
click at [140, 130] on link "Save" at bounding box center [137, 131] width 40 height 16
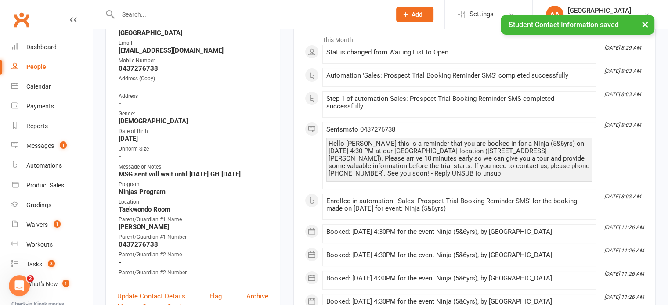
scroll to position [129, 0]
drag, startPoint x: 119, startPoint y: 175, endPoint x: 254, endPoint y: 174, distance: 135.3
click at [254, 174] on strong "MSG sent will wait until [DATE] GH [DATE]" at bounding box center [194, 175] width 150 height 8
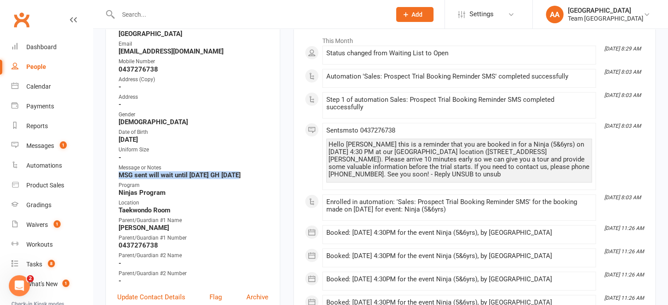
copy strong "MSG sent will wait until [DATE] GH [DATE]"
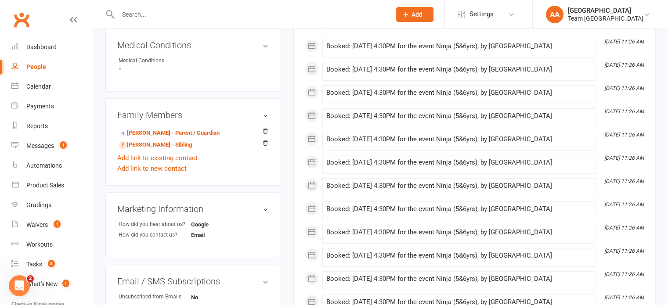
scroll to position [437, 0]
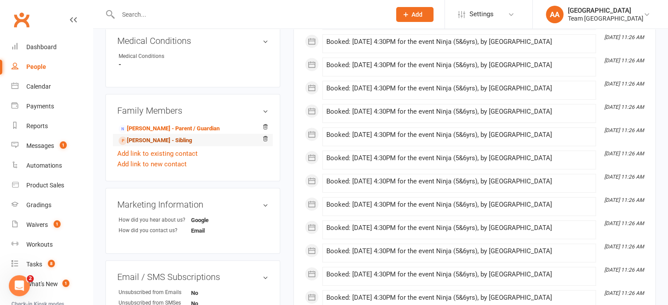
click at [168, 142] on link "[PERSON_NAME] - Sibling" at bounding box center [155, 140] width 73 height 9
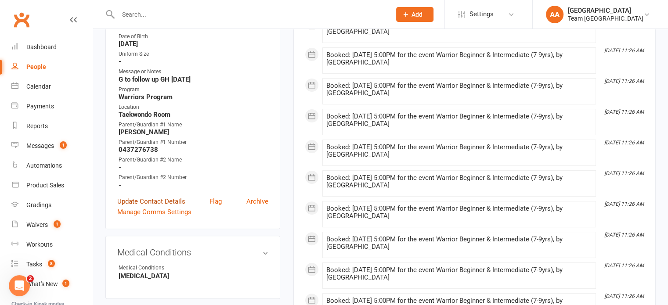
click at [143, 205] on link "Update Contact Details" at bounding box center [151, 201] width 68 height 11
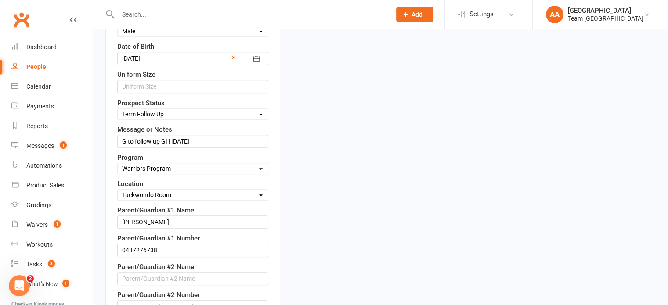
scroll to position [437, 0]
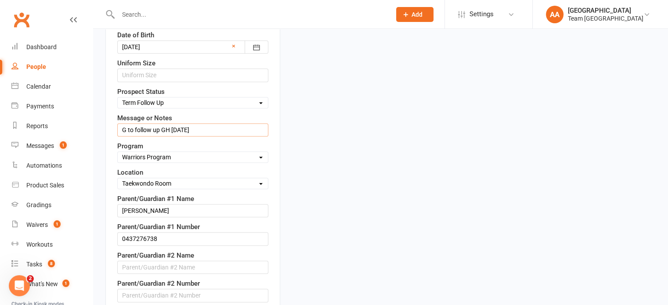
drag, startPoint x: 202, startPoint y: 123, endPoint x: 107, endPoint y: 128, distance: 95.5
click at [107, 128] on div "Contact information First Name [PERSON_NAME] Last Name Soegomo Email [EMAIL_ADD…" at bounding box center [192, 20] width 175 height 648
paste input "MSG sent will wait until [DATE] GH [DATE]"
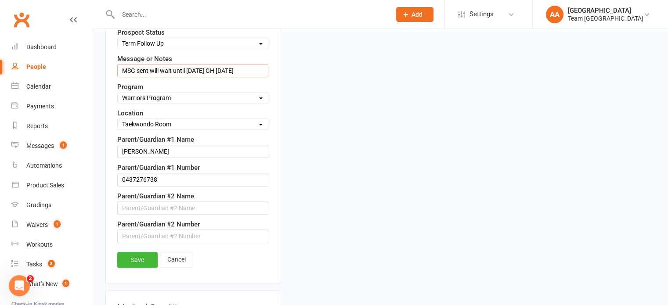
scroll to position [568, 0]
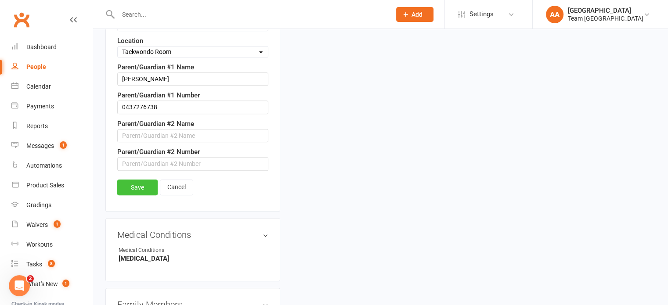
type input "MSG sent will wait until [DATE] GH [DATE]"
click at [125, 183] on link "Save" at bounding box center [137, 188] width 40 height 16
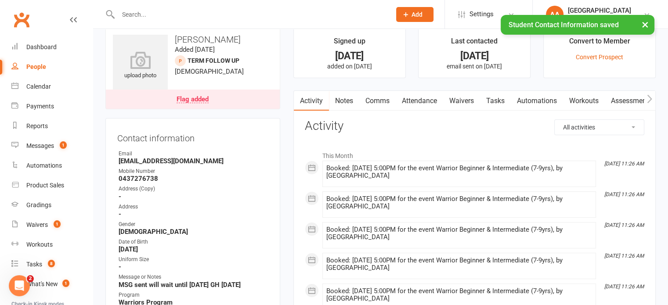
scroll to position [0, 0]
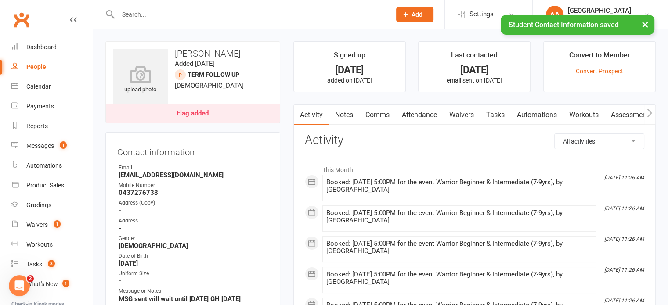
click at [344, 115] on link "Notes" at bounding box center [344, 115] width 30 height 20
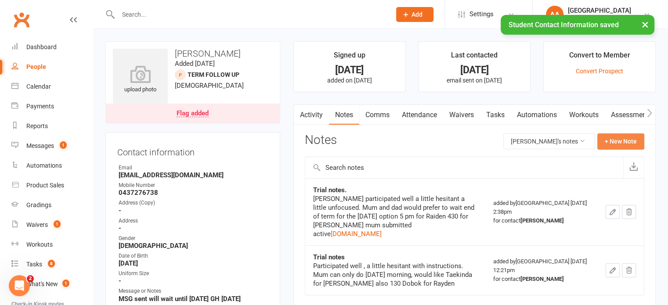
click at [621, 142] on button "+ New Note" at bounding box center [620, 142] width 47 height 16
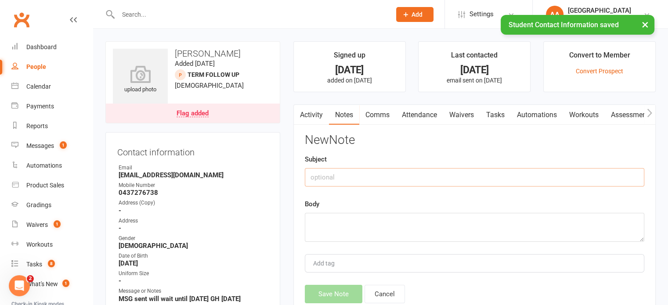
click at [350, 177] on input "text" at bounding box center [475, 177] width 340 height 18
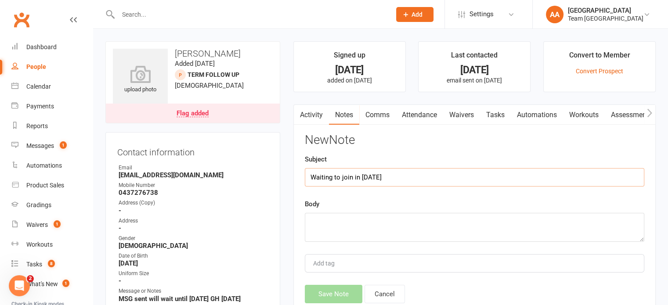
type input "Waiting to join in [DATE]"
click at [385, 231] on textarea at bounding box center [475, 227] width 340 height 29
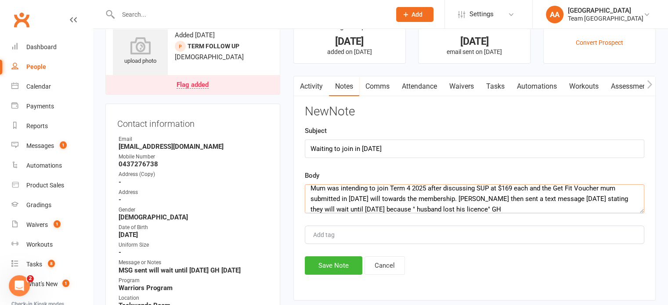
scroll to position [44, 0]
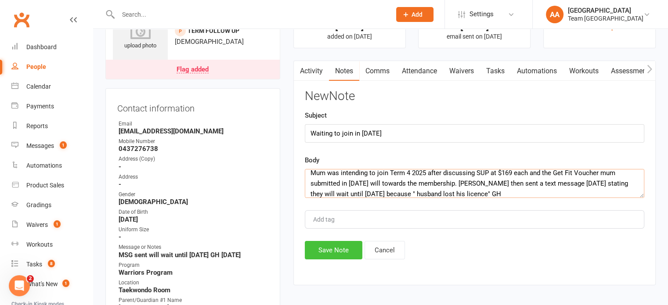
type textarea "Mum was intending to join Term 4 2025 after discussing SUP at $169 each and the…"
click at [348, 246] on button "Save Note" at bounding box center [334, 250] width 58 height 18
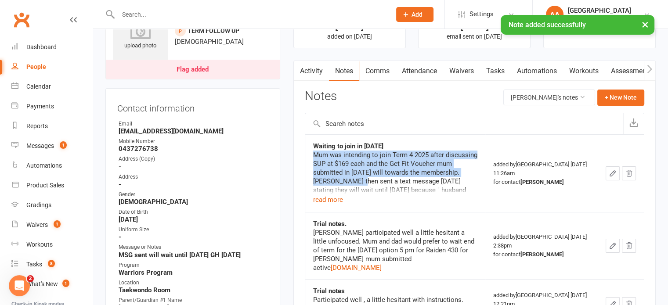
drag, startPoint x: 312, startPoint y: 155, endPoint x: 390, endPoint y: 177, distance: 80.8
click at [390, 177] on td "Waiting to join in [DATE] Mum was intending to join Term 4 2025 after discussin…" at bounding box center [395, 173] width 180 height 78
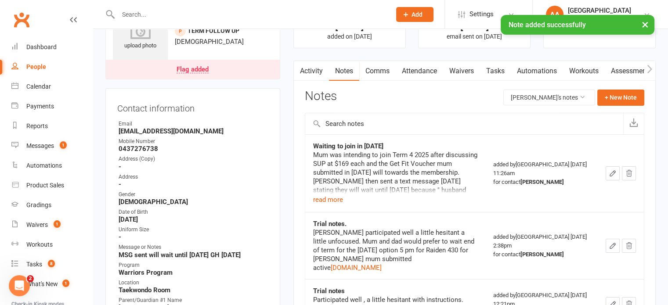
click at [415, 107] on div "Notes [PERSON_NAME]'s notes + New Note" at bounding box center [475, 101] width 340 height 23
click at [332, 199] on button "read more" at bounding box center [328, 200] width 30 height 11
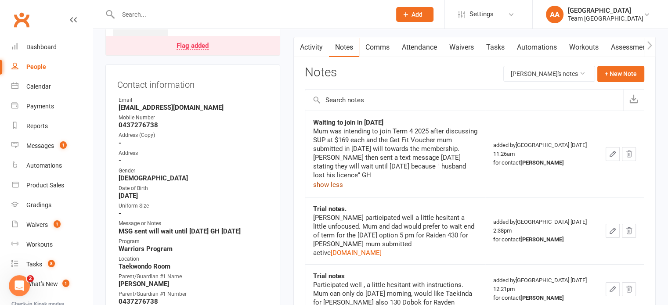
scroll to position [88, 0]
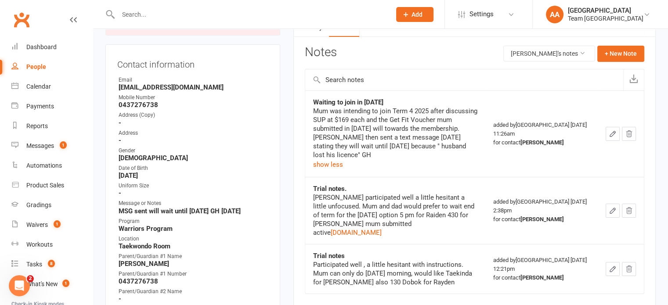
drag, startPoint x: 314, startPoint y: 106, endPoint x: 428, endPoint y: 157, distance: 125.0
click at [428, 157] on div "Mum was intending to join Term 4 2025 after discussing SUP at $169 each and the…" at bounding box center [395, 133] width 164 height 53
copy div "Mum was intending to join Term 4 2025 after discussing SUP at $169 each and the…"
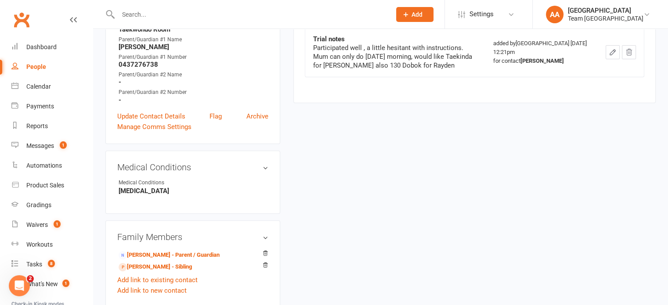
scroll to position [351, 0]
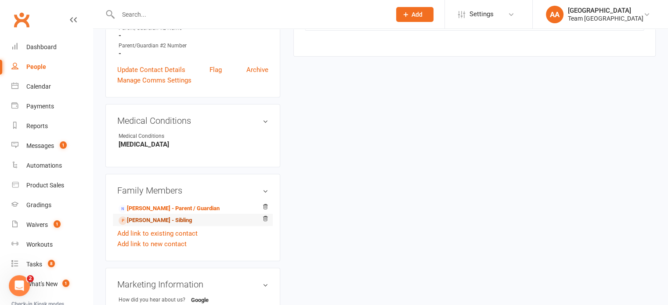
click at [152, 221] on link "[PERSON_NAME] - Sibling" at bounding box center [155, 220] width 73 height 9
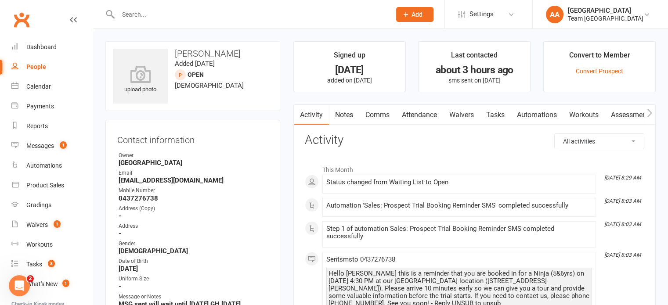
click at [336, 113] on link "Notes" at bounding box center [344, 115] width 30 height 20
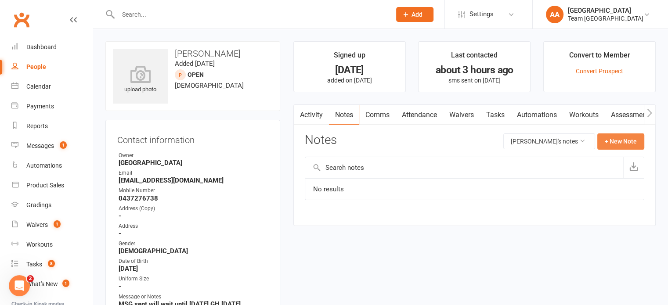
click at [609, 145] on button "+ New Note" at bounding box center [620, 142] width 47 height 16
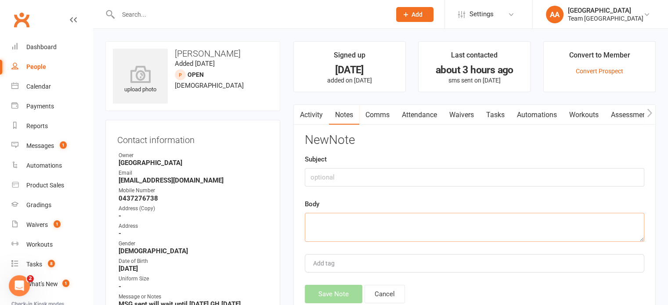
paste textarea "Mum was intending to join Term 4 2025 after discussing SUP at $169 each and the…"
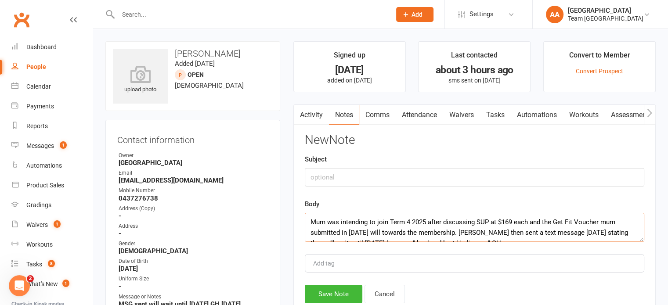
scroll to position [5, 0]
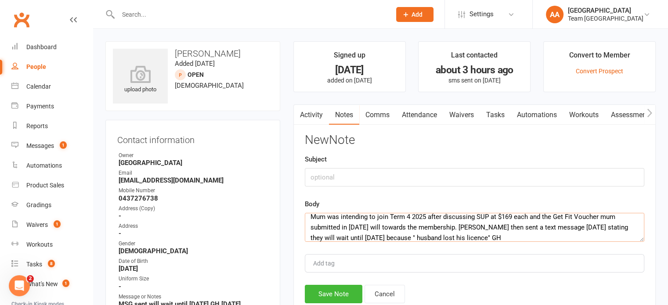
type textarea "Mum was intending to join Term 4 2025 after discussing SUP at $169 each and the…"
click at [343, 179] on input "text" at bounding box center [475, 177] width 340 height 18
type input "Wanting to join in [DATE]"
click at [343, 293] on button "Save Note" at bounding box center [334, 294] width 58 height 18
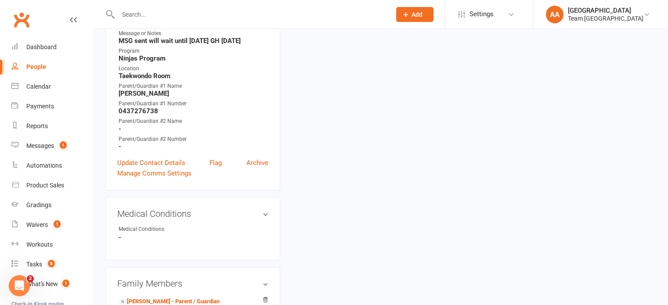
scroll to position [264, 0]
click at [153, 168] on link "Update Contact Details" at bounding box center [151, 163] width 68 height 11
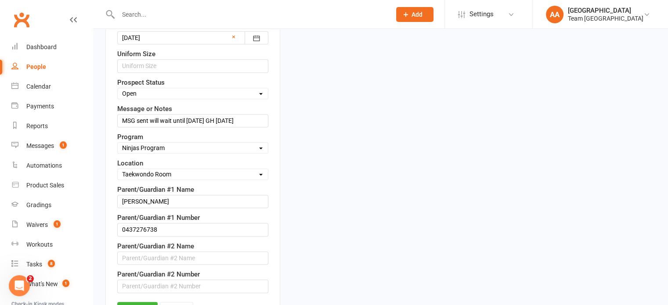
scroll to position [437, 0]
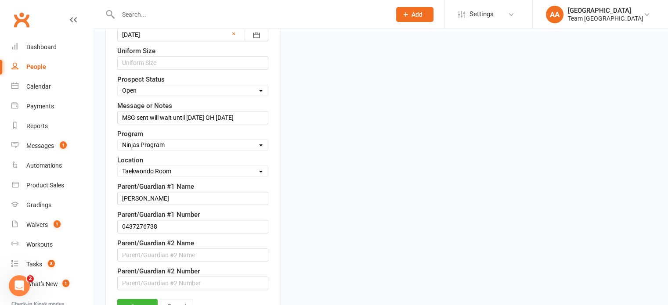
click at [148, 86] on select "Select Open Closed Website Lead Term Follow Up Waiting List Facebook Lead Re-Ta…" at bounding box center [193, 91] width 150 height 10
select select "Term Follow Up"
click at [118, 86] on select "Select Open Closed Website Lead Term Follow Up Waiting List Facebook Lead Re-Ta…" at bounding box center [193, 91] width 150 height 10
click at [139, 300] on link "Save" at bounding box center [137, 307] width 40 height 16
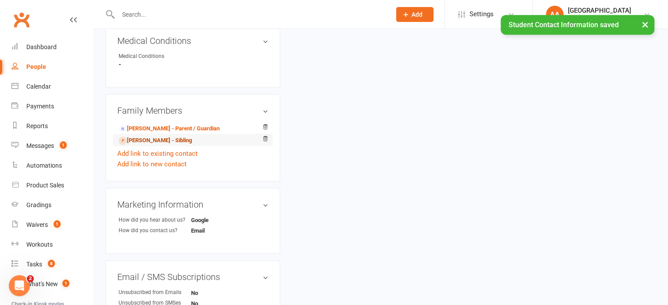
click at [163, 144] on link "[PERSON_NAME] - Sibling" at bounding box center [155, 140] width 73 height 9
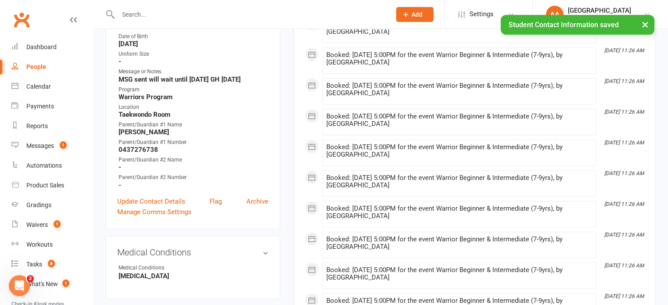
scroll to position [351, 0]
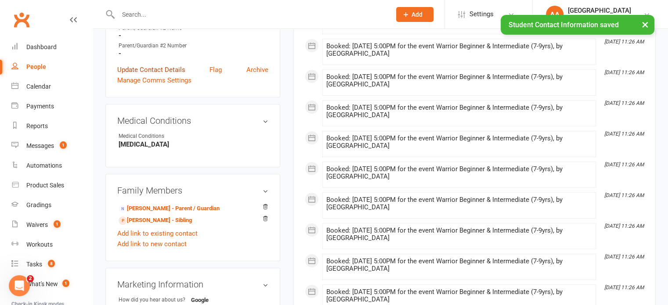
click at [147, 71] on link "Update Contact Details" at bounding box center [151, 70] width 68 height 11
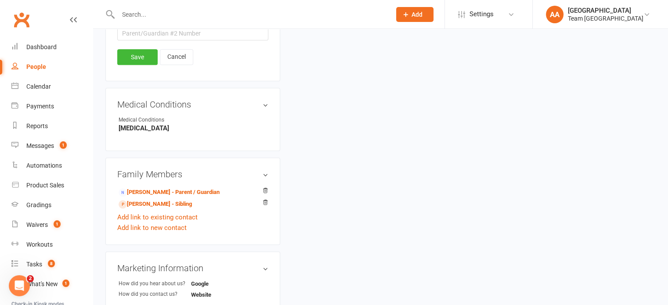
scroll to position [700, 0]
click at [136, 50] on link "Save" at bounding box center [137, 56] width 40 height 16
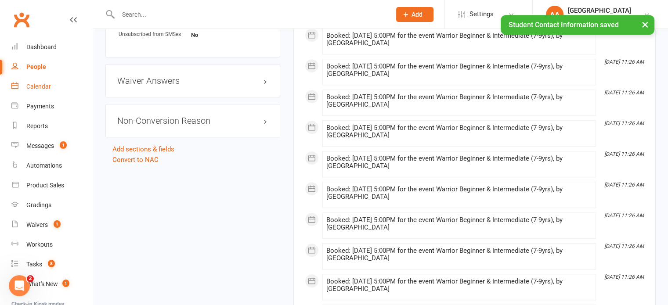
click at [30, 86] on div "Calendar" at bounding box center [38, 86] width 25 height 7
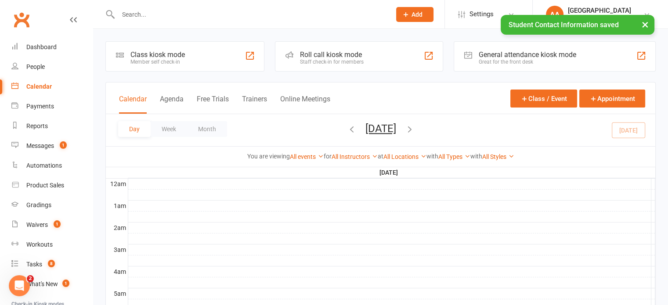
click at [365, 134] on button "[DATE]" at bounding box center [380, 129] width 31 height 12
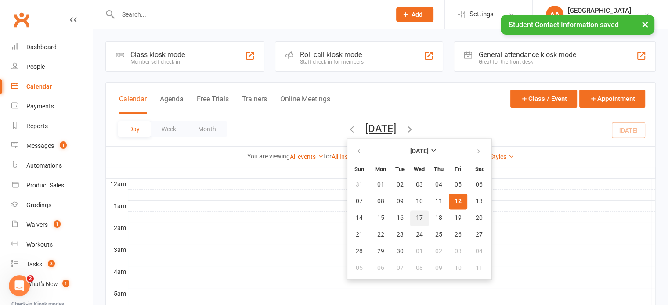
click at [416, 215] on span "17" at bounding box center [419, 218] width 7 height 7
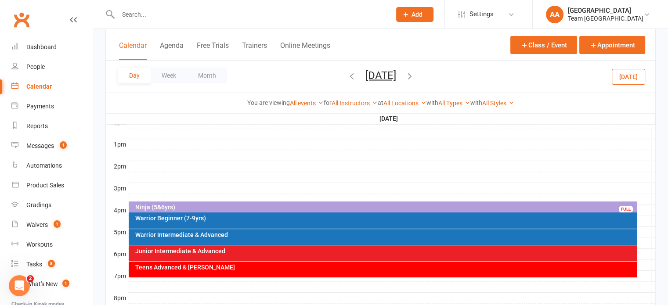
scroll to position [395, 0]
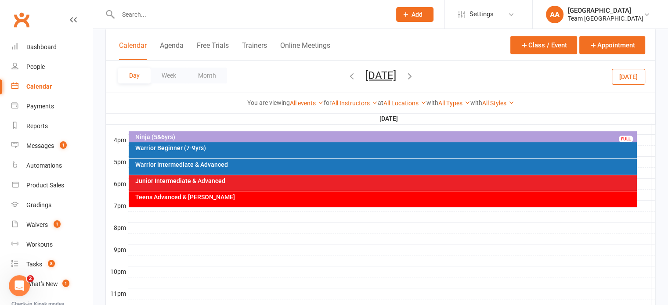
click at [243, 164] on div "Warrior Intermediate & Advanced" at bounding box center [385, 165] width 500 height 6
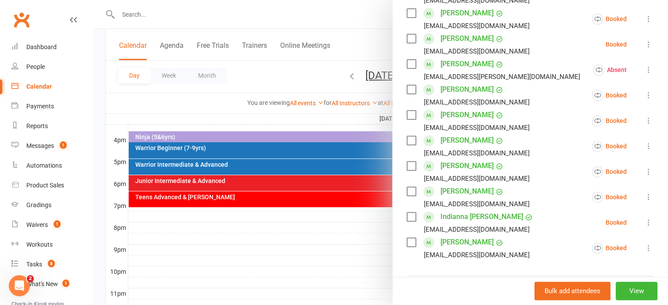
scroll to position [351, 0]
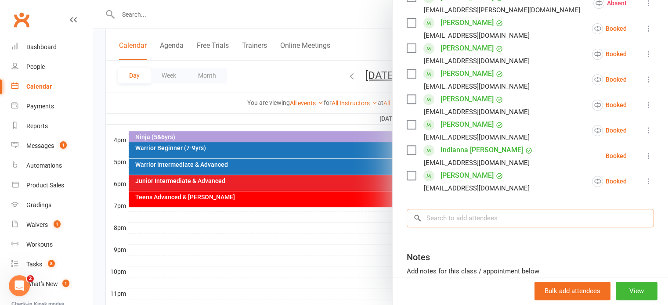
click at [445, 217] on input "search" at bounding box center [530, 218] width 247 height 18
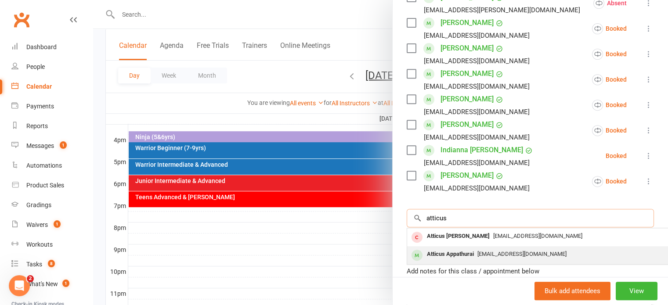
type input "atticus"
click at [453, 254] on div "Atticus Appathurai" at bounding box center [450, 254] width 54 height 13
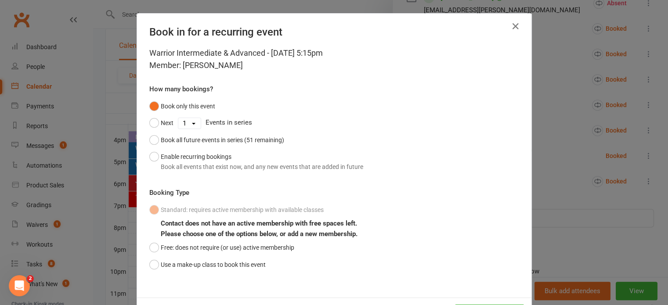
scroll to position [38, 0]
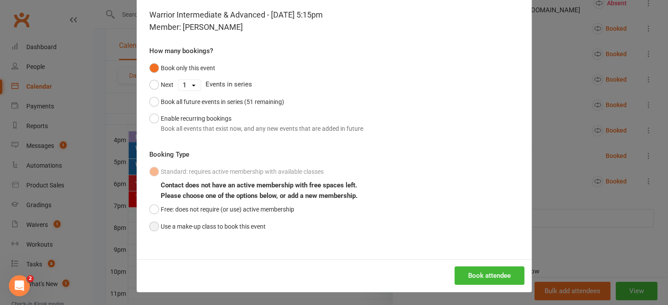
click at [150, 223] on button "Use a make-up class to book this event" at bounding box center [207, 226] width 116 height 17
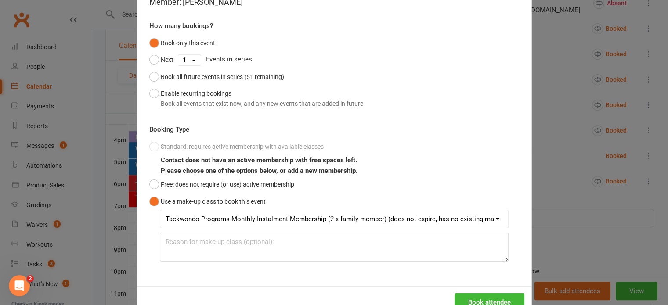
scroll to position [90, 0]
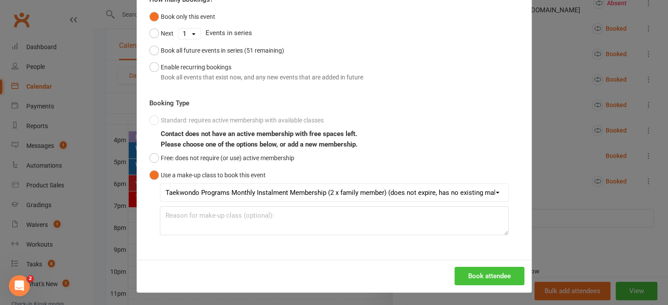
click at [501, 273] on button "Book attendee" at bounding box center [490, 276] width 70 height 18
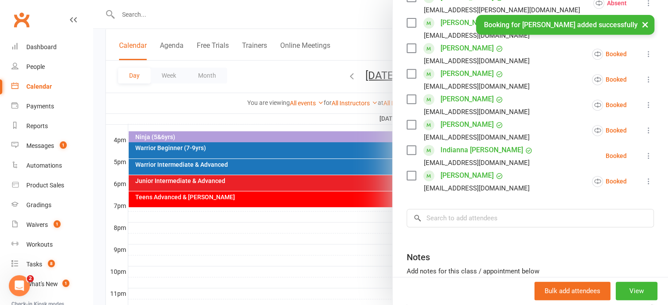
scroll to position [376, 0]
click at [450, 221] on input "search" at bounding box center [530, 219] width 247 height 18
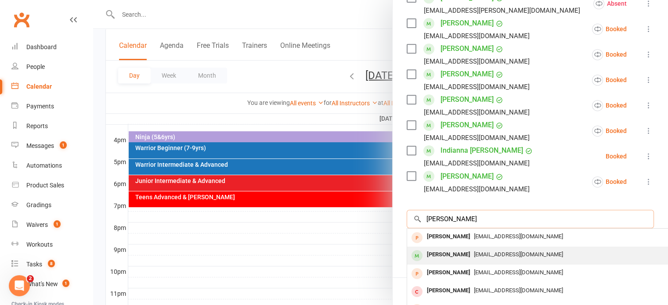
type input "[PERSON_NAME]"
click at [440, 250] on div "[PERSON_NAME]" at bounding box center [448, 255] width 51 height 13
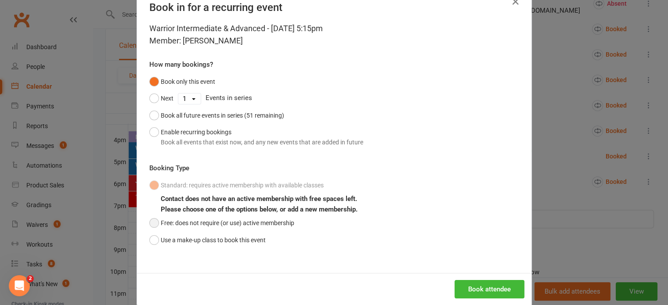
scroll to position [38, 0]
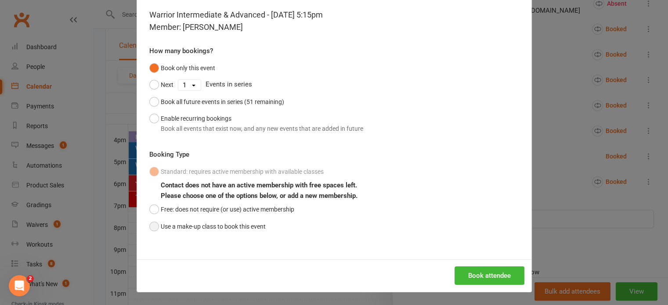
click at [149, 224] on button "Use a make-up class to book this event" at bounding box center [207, 226] width 116 height 17
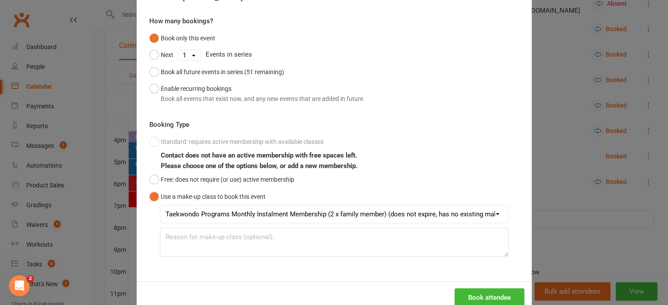
scroll to position [90, 0]
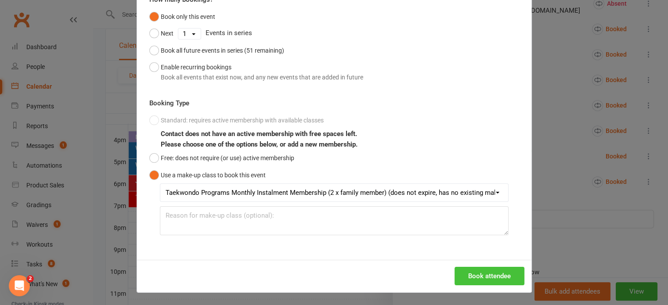
click at [480, 278] on button "Book attendee" at bounding box center [490, 276] width 70 height 18
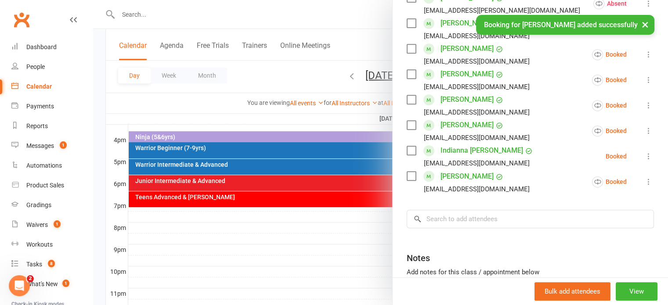
scroll to position [402, 0]
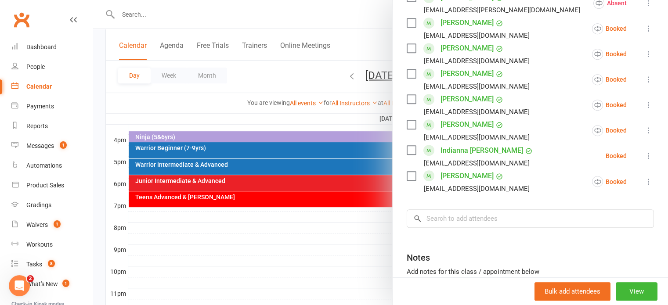
click at [282, 114] on div at bounding box center [380, 152] width 575 height 305
